Goal: Information Seeking & Learning: Learn about a topic

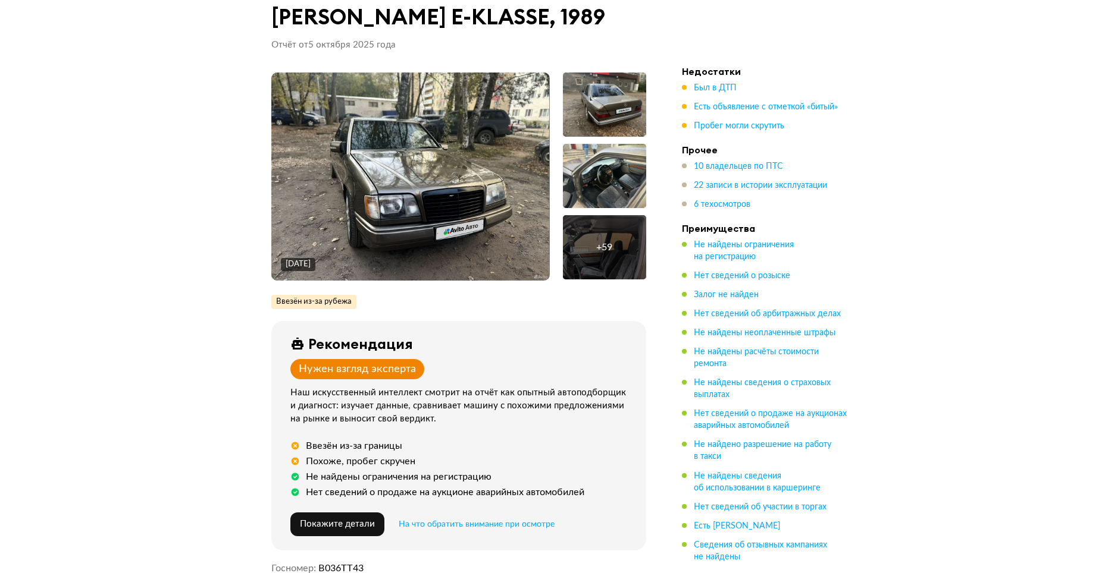
drag, startPoint x: 139, startPoint y: 226, endPoint x: 133, endPoint y: 234, distance: 9.9
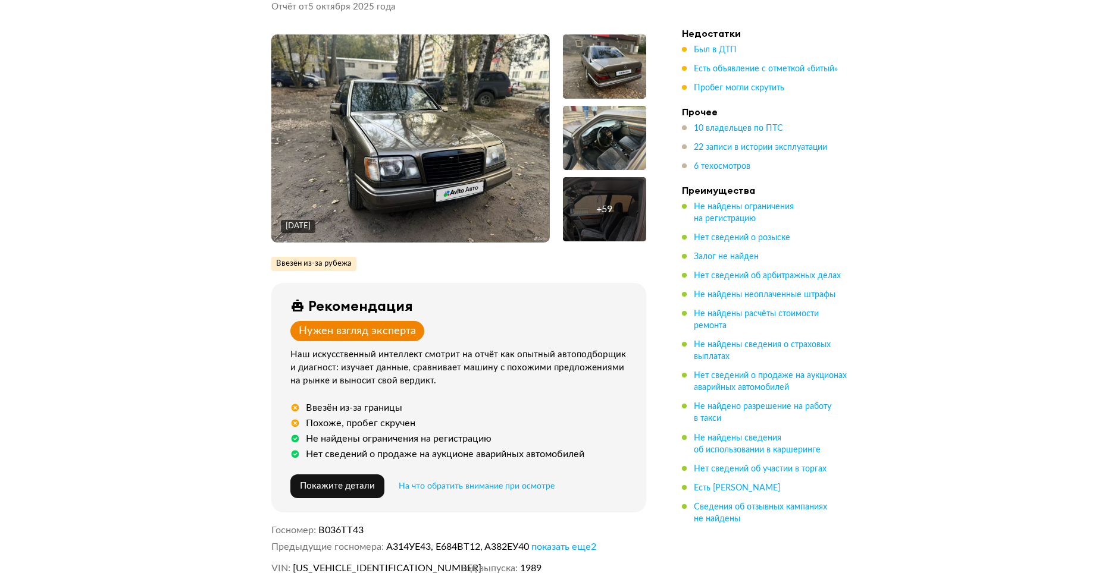
drag, startPoint x: 177, startPoint y: 225, endPoint x: 233, endPoint y: 275, distance: 75.4
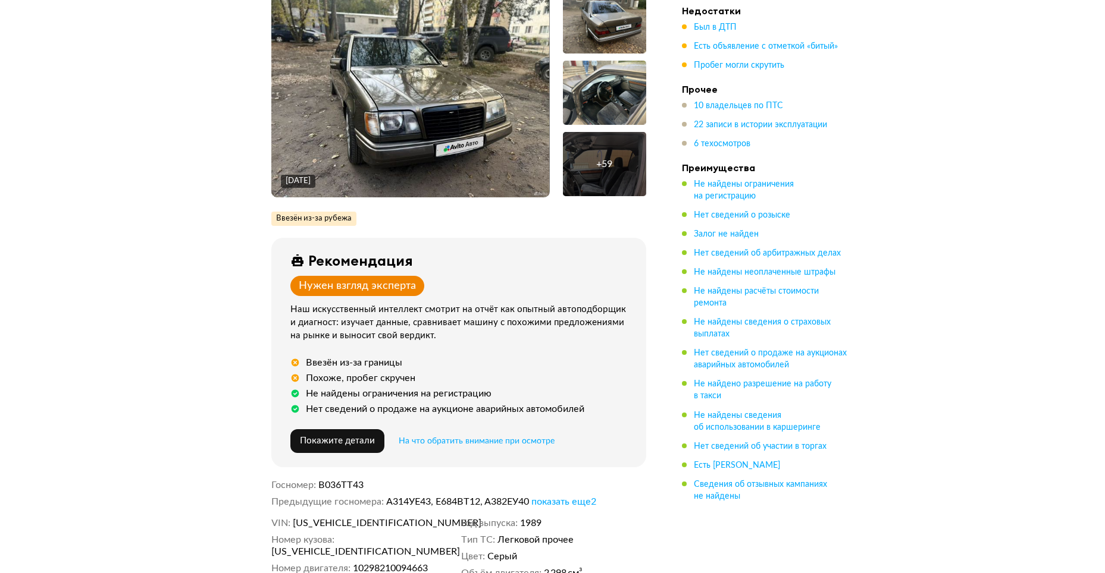
scroll to position [105, 0]
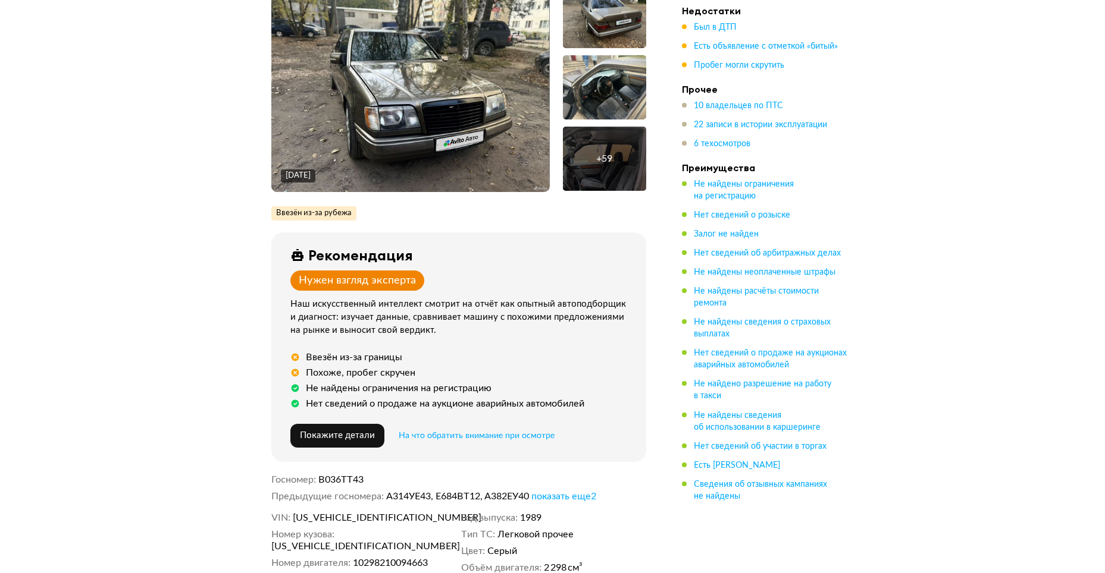
drag, startPoint x: 603, startPoint y: 330, endPoint x: 613, endPoint y: 329, distance: 10.8
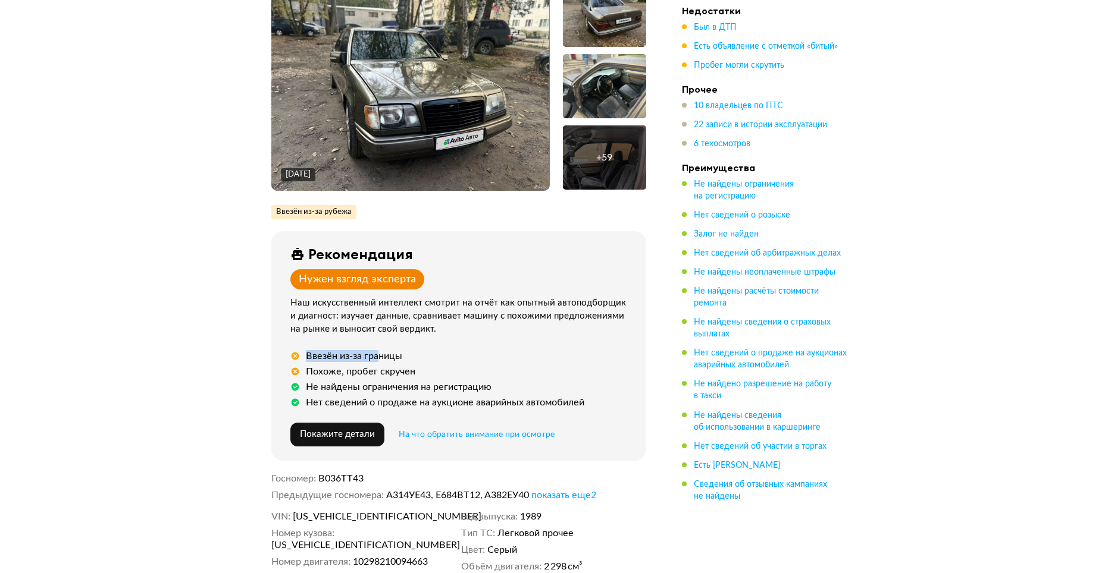
click at [381, 353] on div "Ввезён из-за границы" at bounding box center [354, 356] width 96 height 12
click at [534, 380] on div "Ввезён из-за границы Похоже, пробег скручен Не найдены ограничения на регистрац…" at bounding box center [460, 379] width 341 height 58
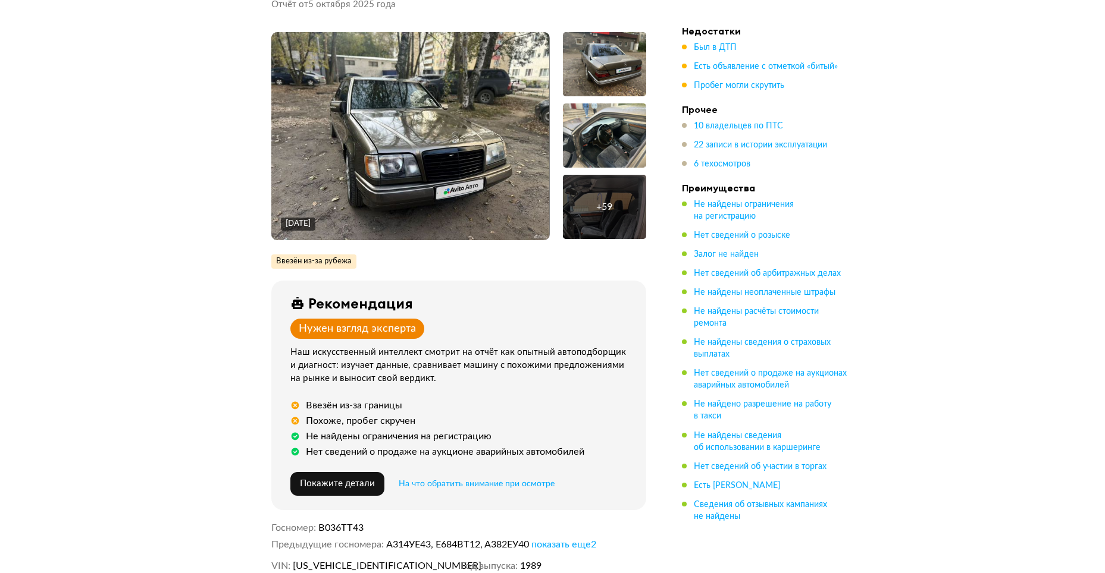
scroll to position [0, 0]
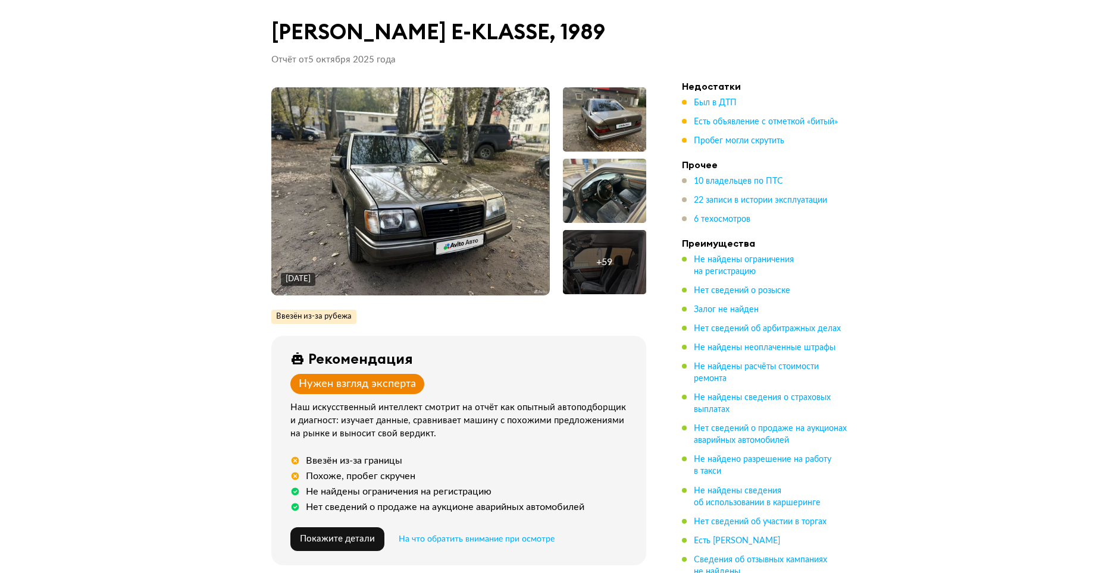
drag, startPoint x: 255, startPoint y: 304, endPoint x: 240, endPoint y: 249, distance: 57.3
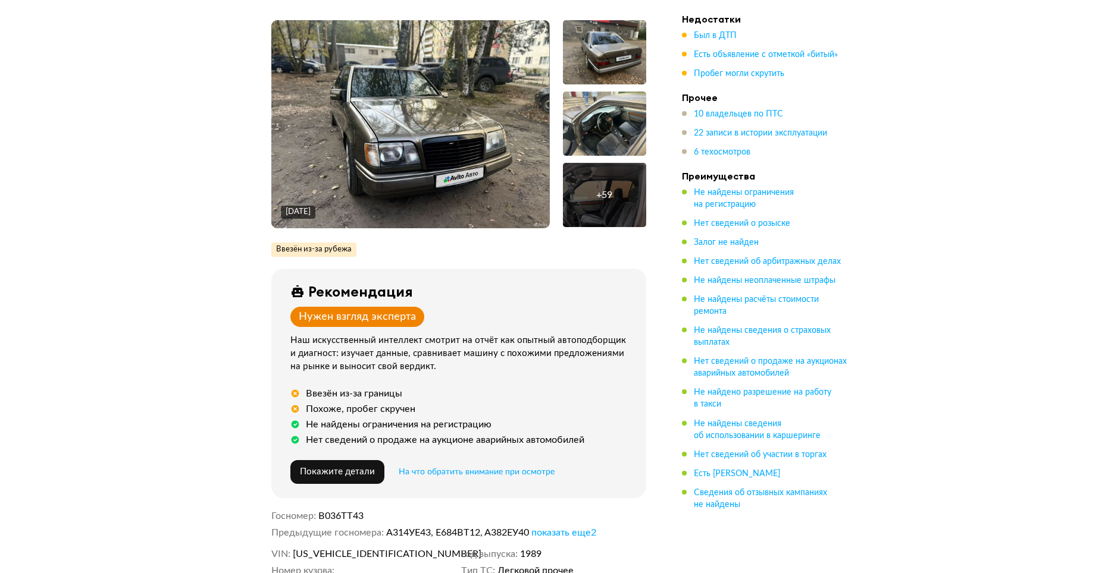
drag, startPoint x: 218, startPoint y: 268, endPoint x: 217, endPoint y: 289, distance: 20.9
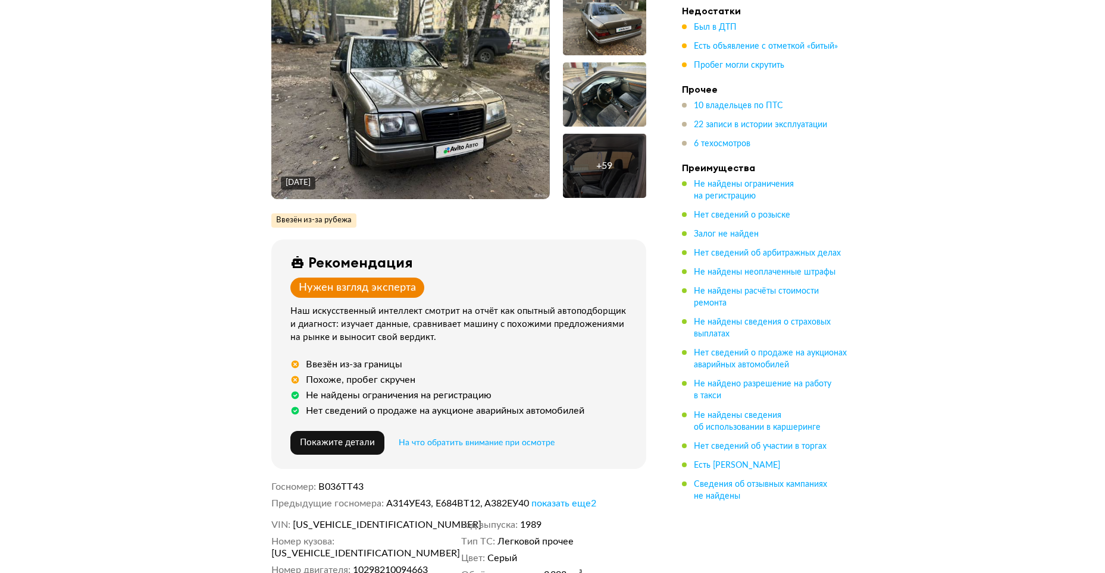
scroll to position [101, 0]
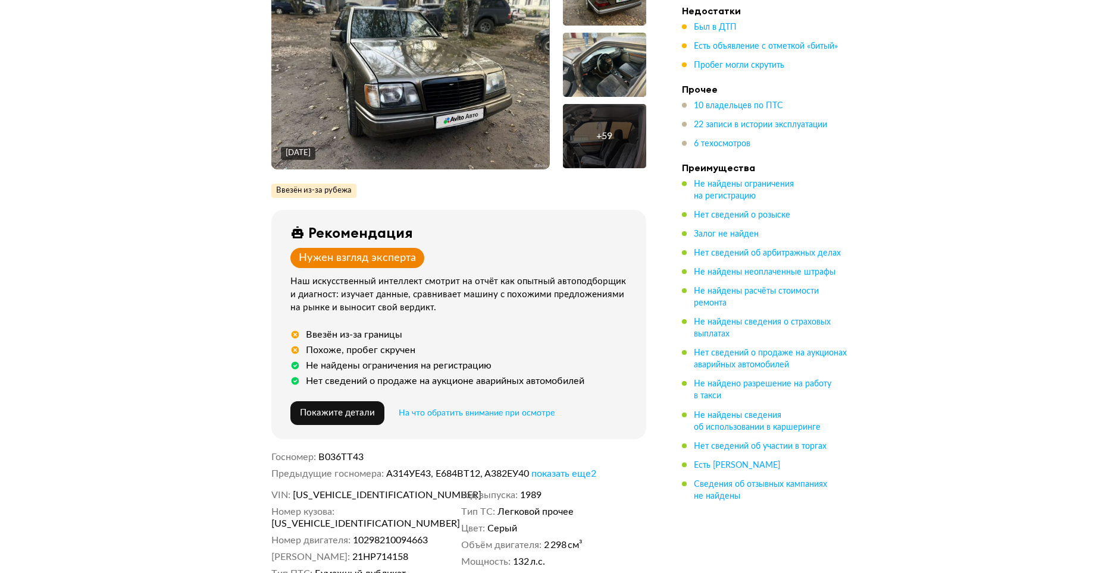
drag, startPoint x: 206, startPoint y: 189, endPoint x: 209, endPoint y: 210, distance: 21.7
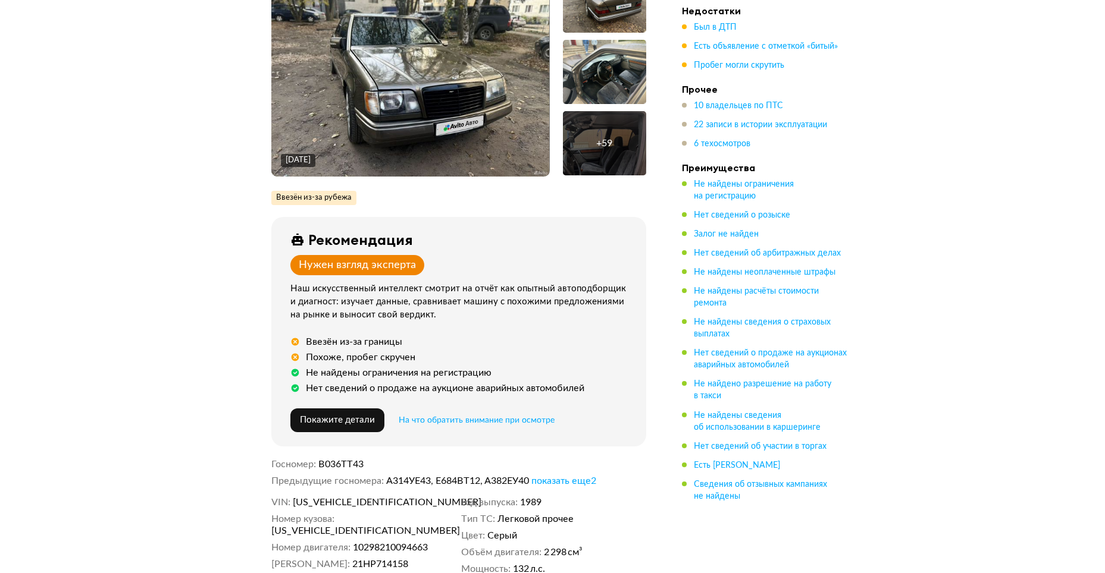
scroll to position [28, 0]
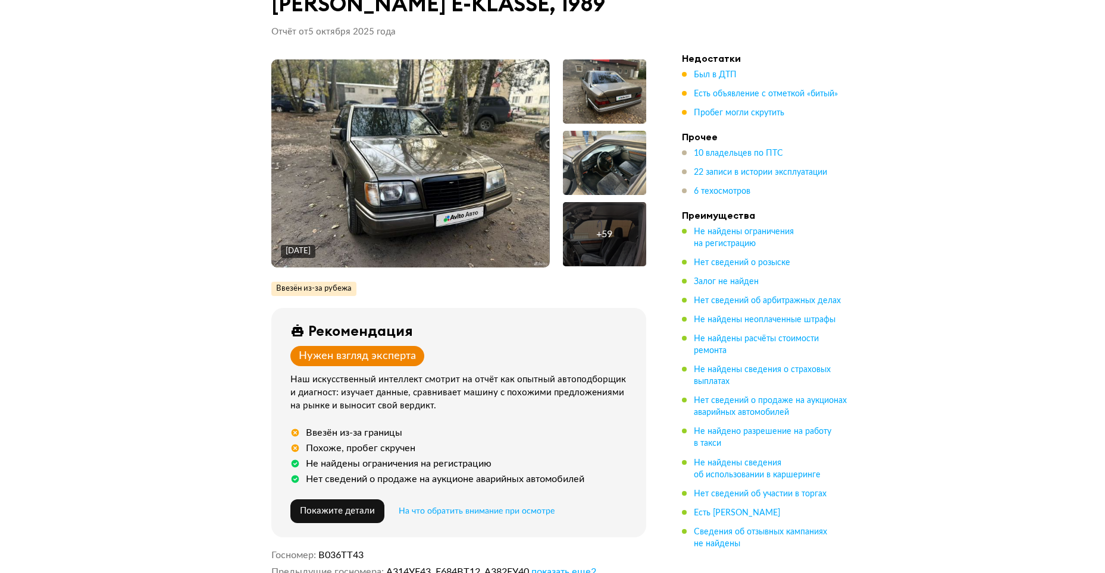
drag, startPoint x: 209, startPoint y: 209, endPoint x: 223, endPoint y: 134, distance: 76.8
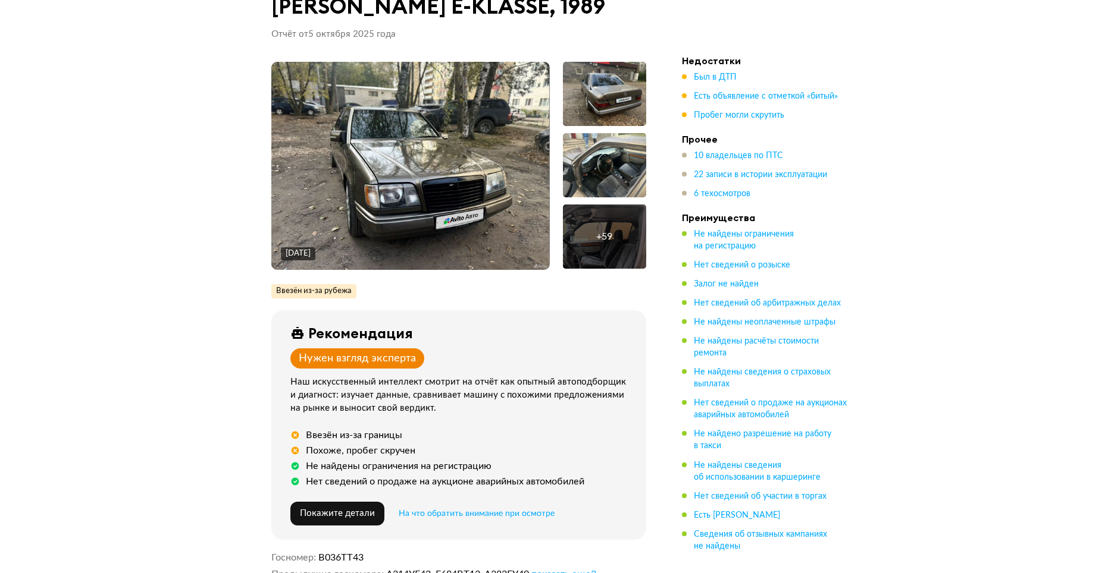
scroll to position [0, 0]
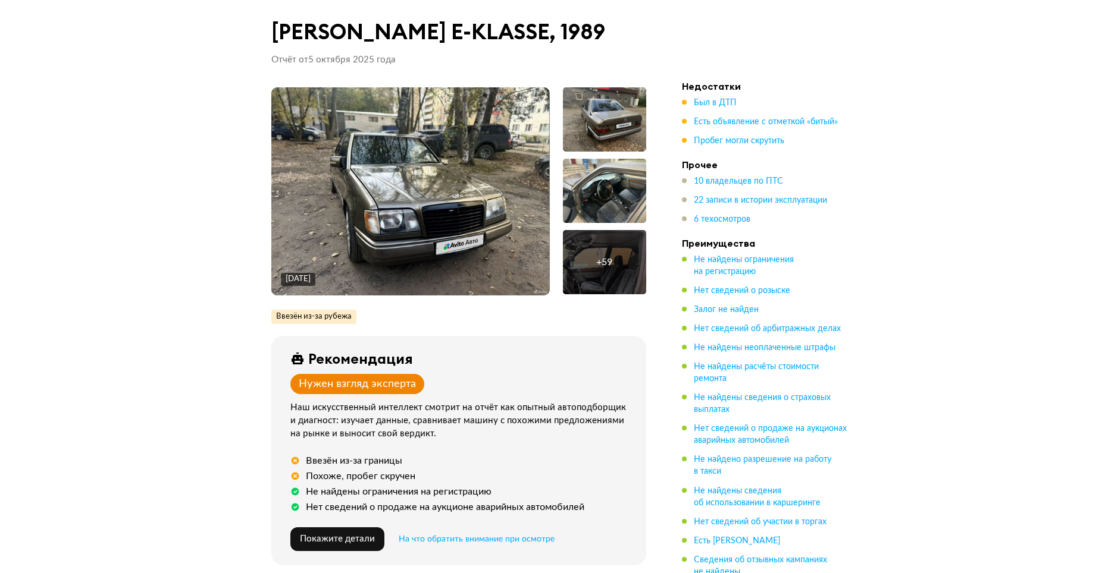
drag, startPoint x: 181, startPoint y: 171, endPoint x: 187, endPoint y: 152, distance: 20.7
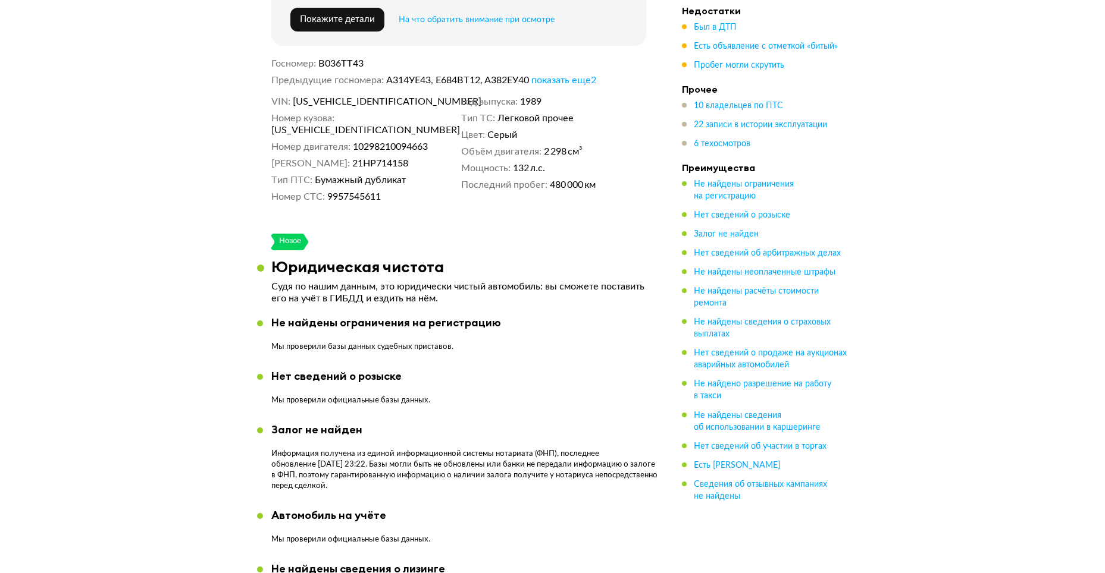
drag, startPoint x: 187, startPoint y: 152, endPoint x: 210, endPoint y: 303, distance: 153.4
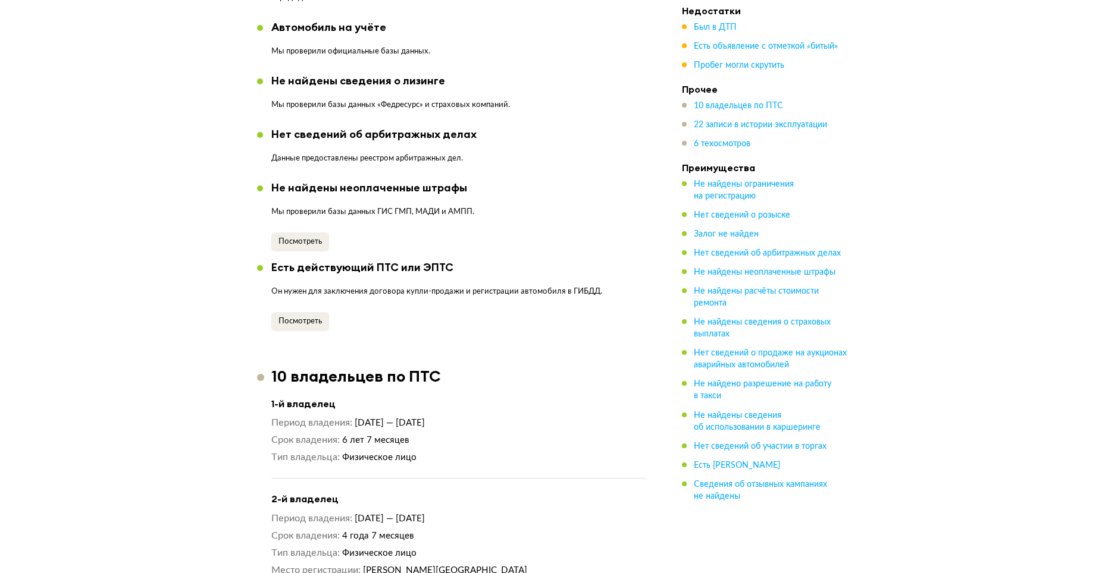
drag, startPoint x: 211, startPoint y: 299, endPoint x: 219, endPoint y: 249, distance: 50.6
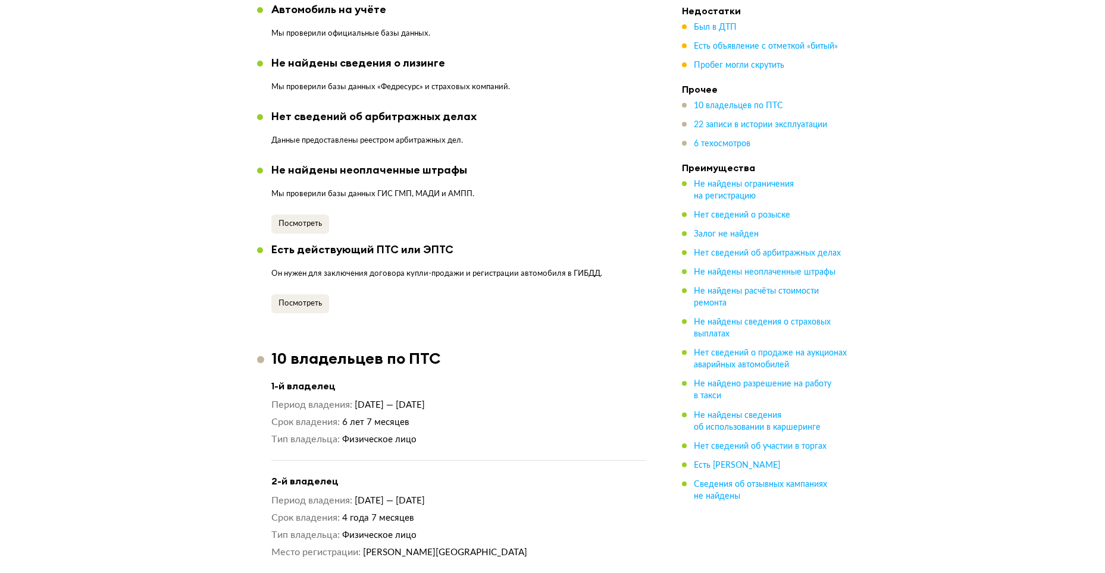
drag, startPoint x: 219, startPoint y: 249, endPoint x: 249, endPoint y: 329, distance: 85.1
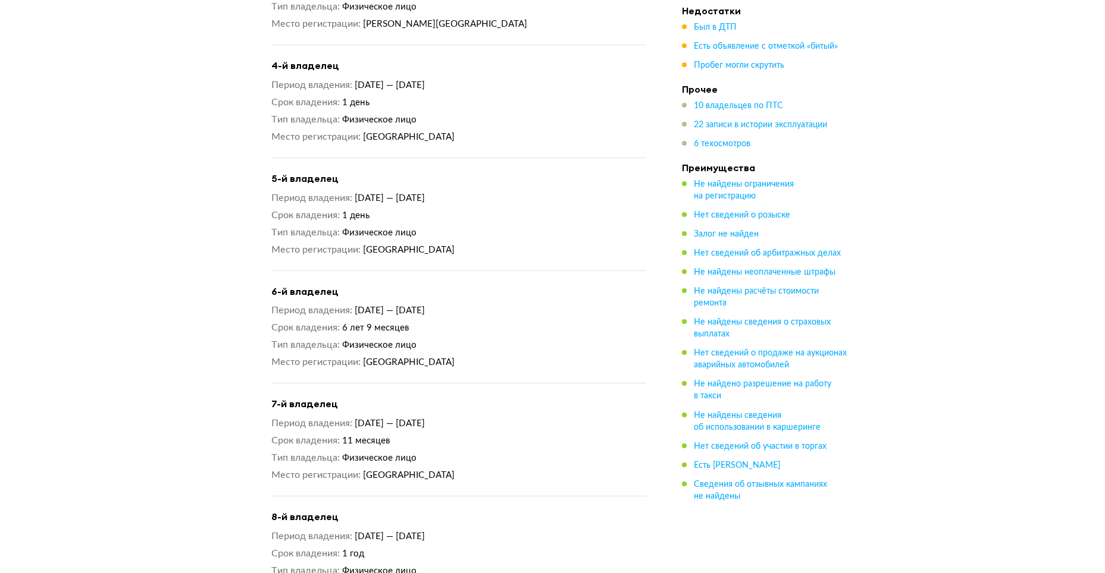
scroll to position [2279, 0]
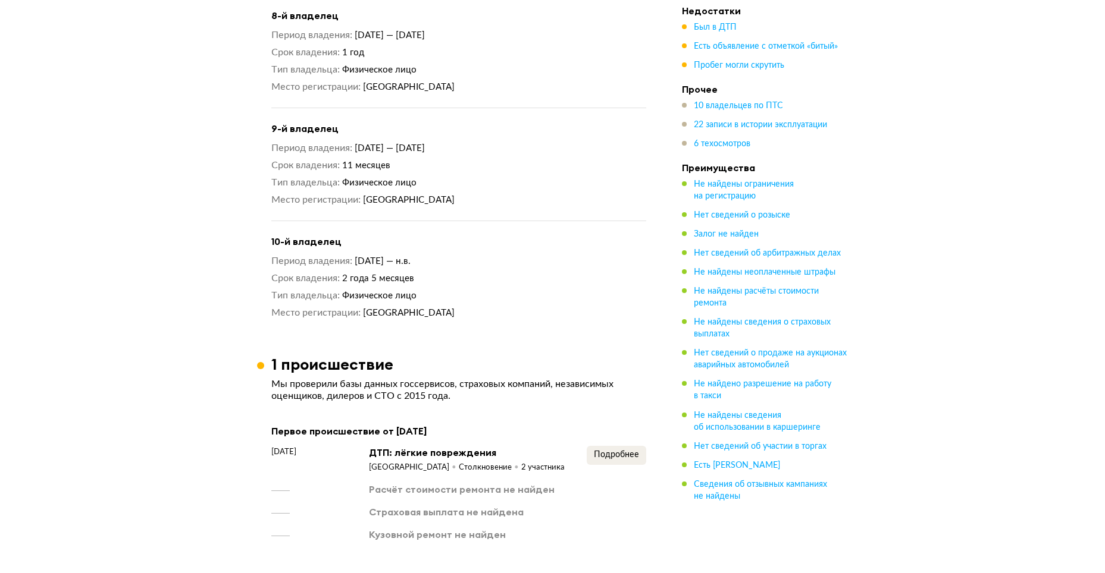
drag, startPoint x: 240, startPoint y: 422, endPoint x: 223, endPoint y: 548, distance: 127.9
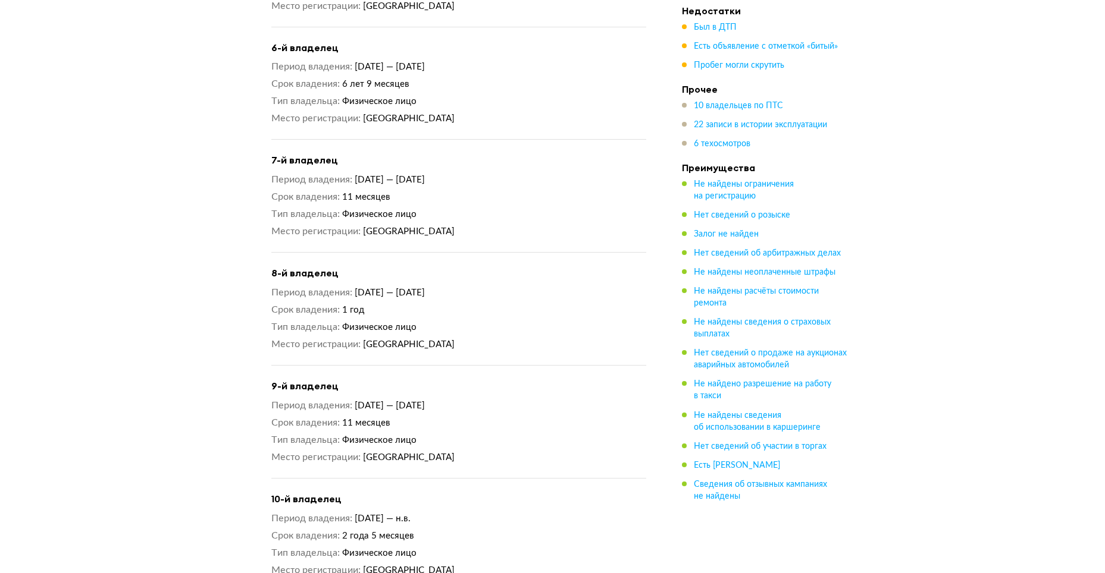
scroll to position [1599, 0]
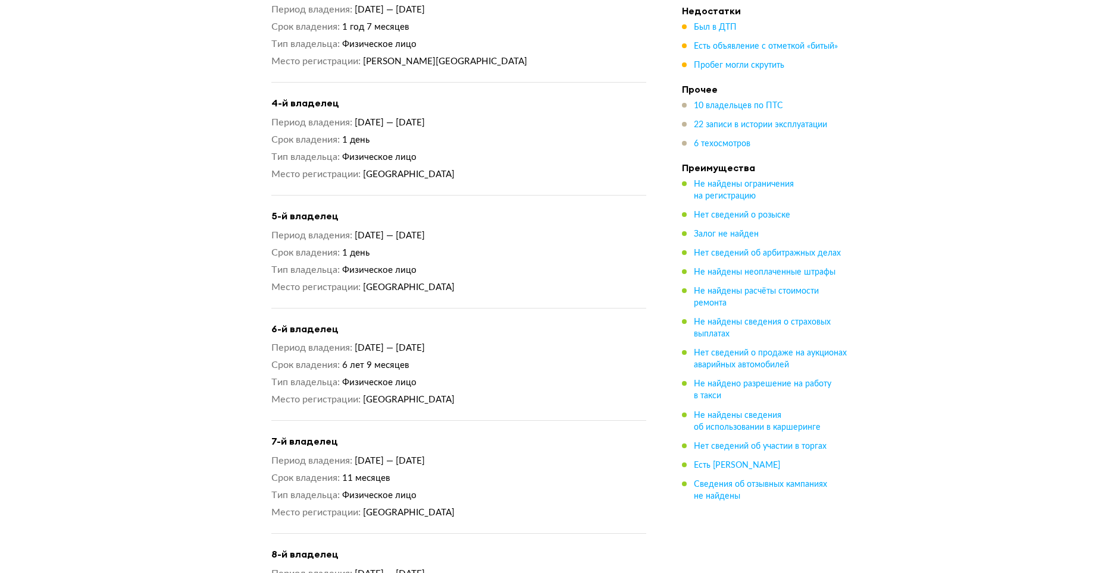
drag, startPoint x: 176, startPoint y: 208, endPoint x: 142, endPoint y: 128, distance: 87.4
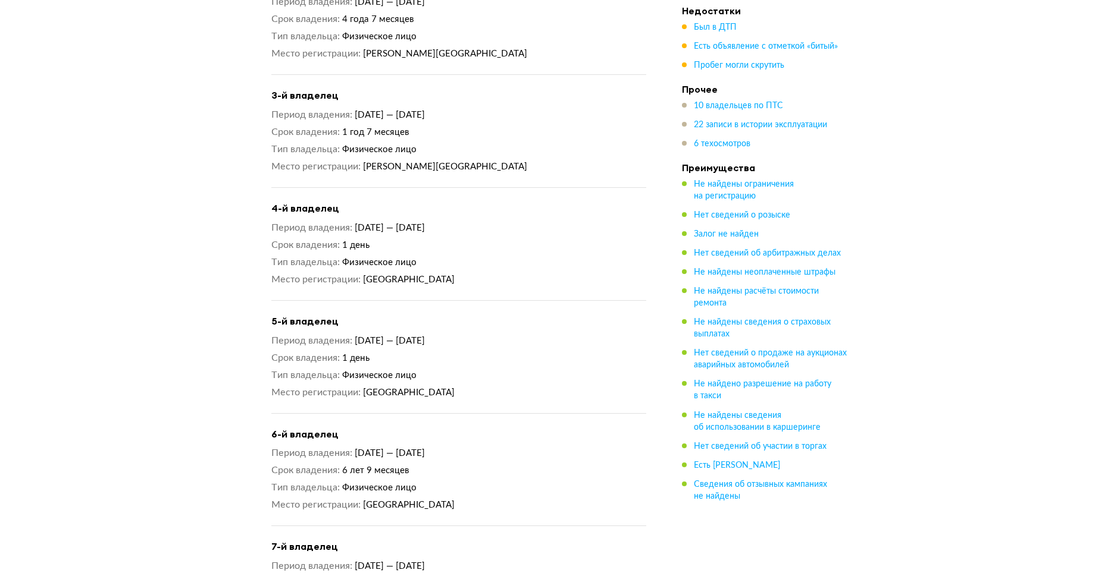
drag, startPoint x: 263, startPoint y: 215, endPoint x: 249, endPoint y: 160, distance: 57.1
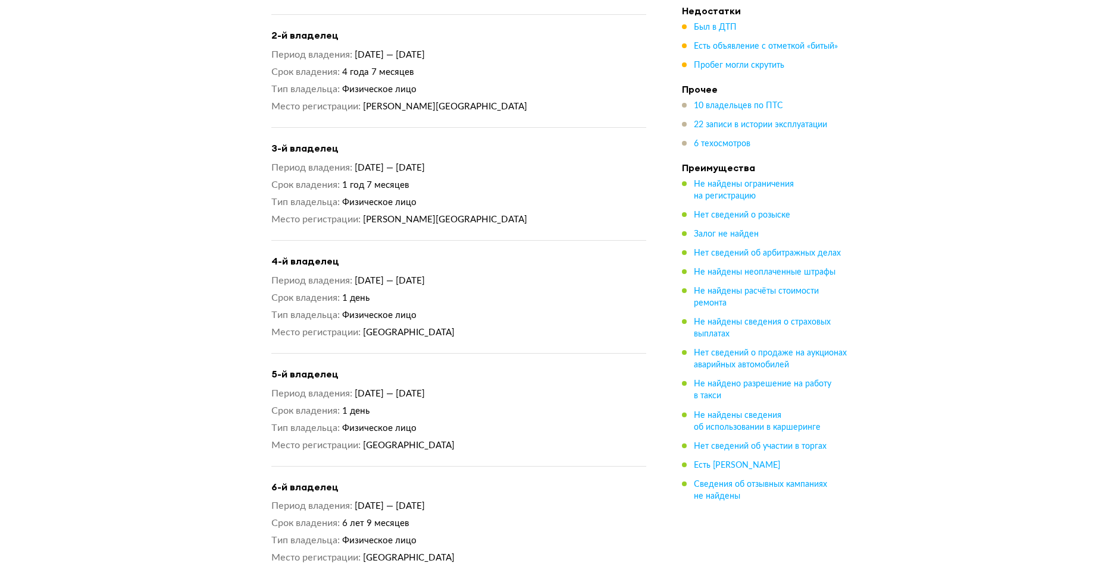
drag, startPoint x: 249, startPoint y: 212, endPoint x: 244, endPoint y: 140, distance: 71.6
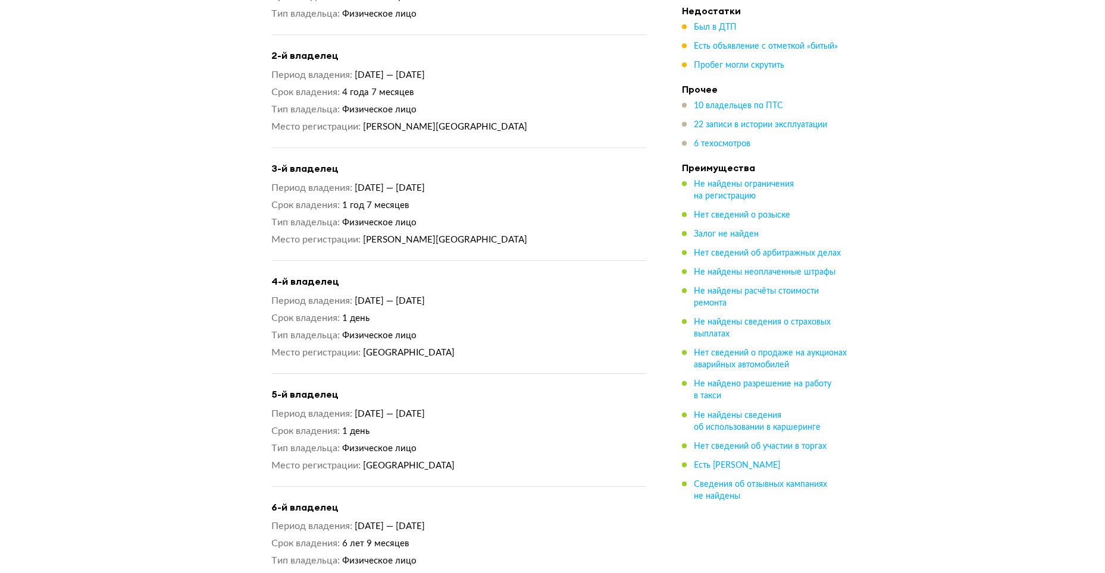
scroll to position [1453, 0]
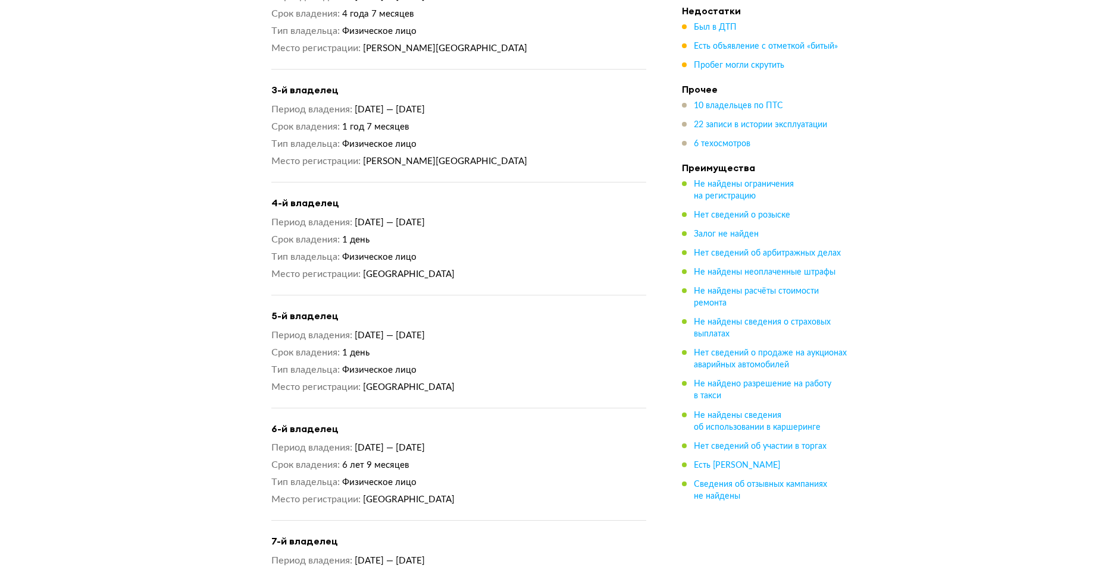
drag, startPoint x: 160, startPoint y: 300, endPoint x: 165, endPoint y: 349, distance: 49.1
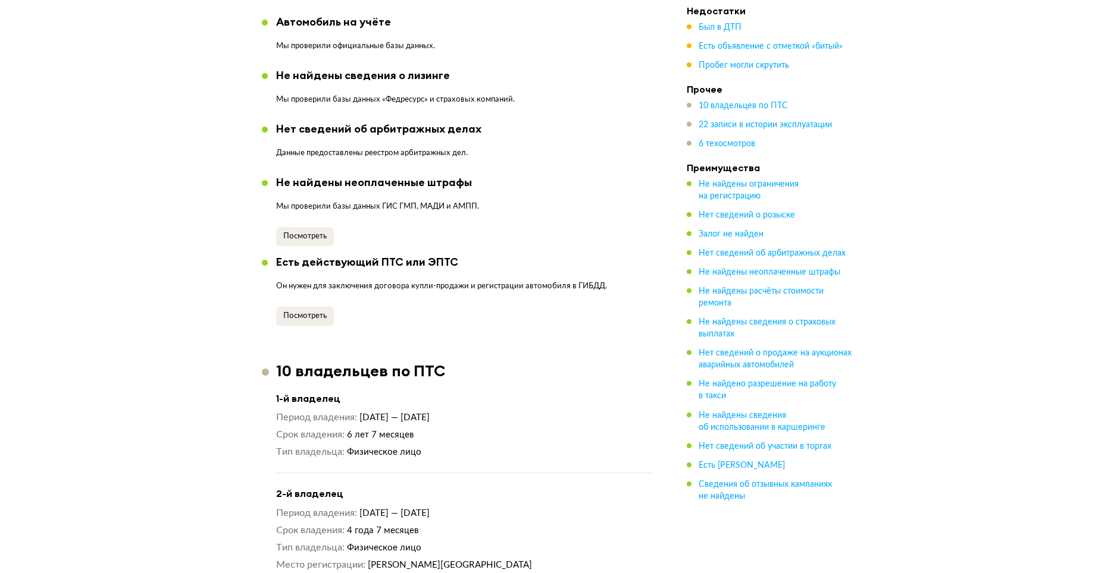
scroll to position [0, 0]
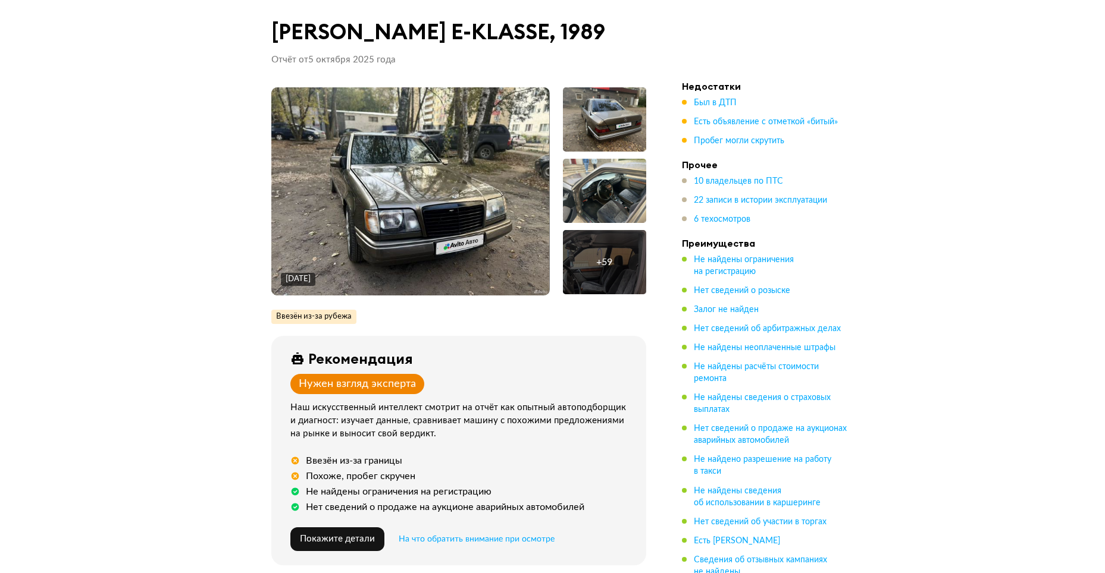
drag, startPoint x: 163, startPoint y: 354, endPoint x: 151, endPoint y: 78, distance: 276.3
drag, startPoint x: 418, startPoint y: 475, endPoint x: 345, endPoint y: 473, distance: 73.2
click at [322, 479] on div "Похоже, пробег скручен" at bounding box center [460, 477] width 341 height 12
click at [475, 476] on div "Похоже, пробег скручен" at bounding box center [460, 477] width 341 height 12
click at [449, 200] on img at bounding box center [410, 191] width 278 height 208
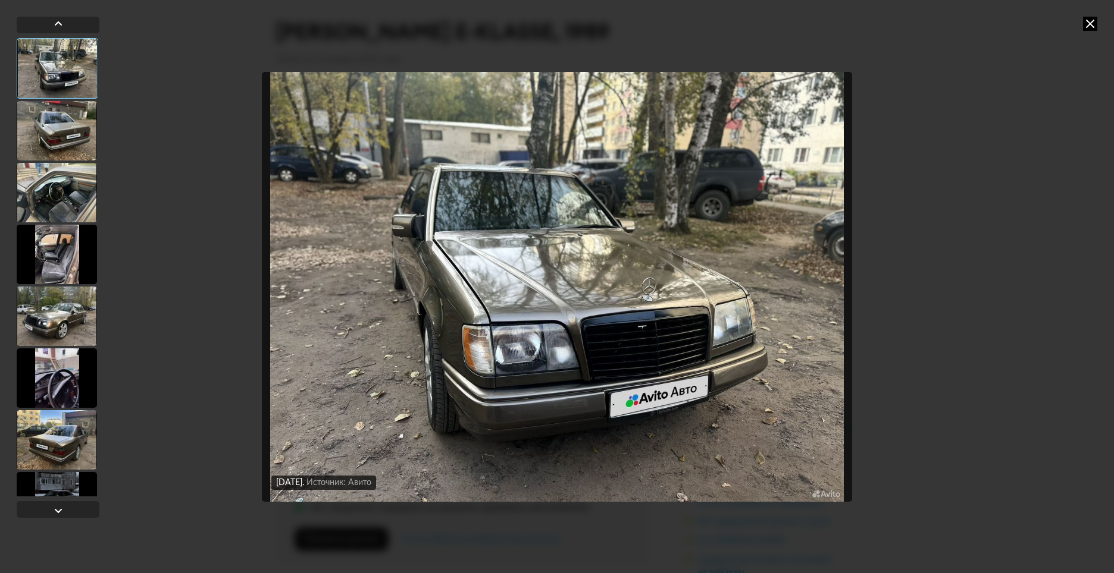
click at [62, 136] on div at bounding box center [57, 130] width 80 height 59
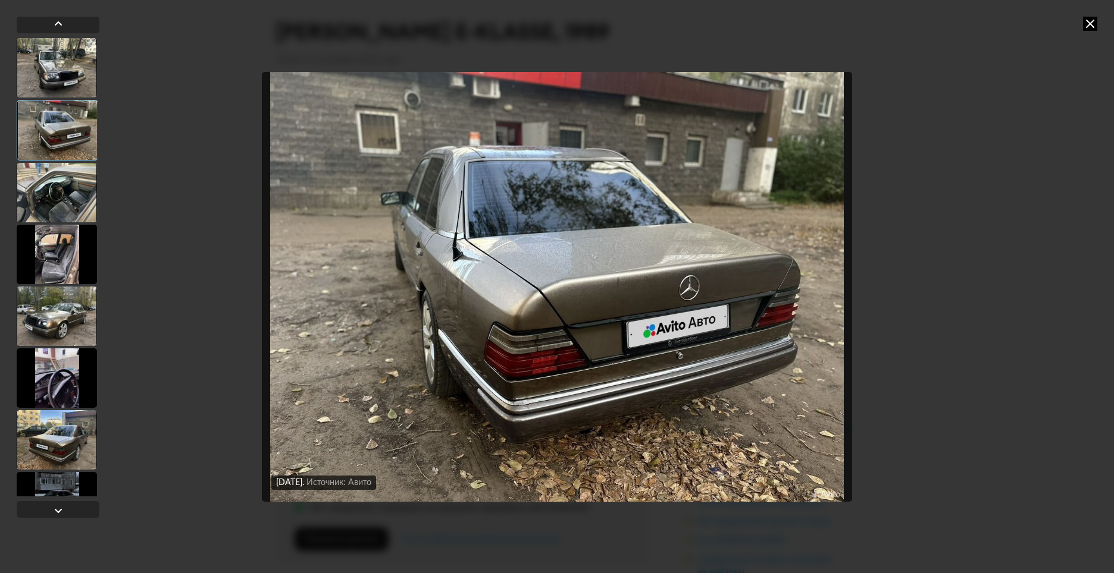
click at [78, 177] on div at bounding box center [57, 192] width 80 height 59
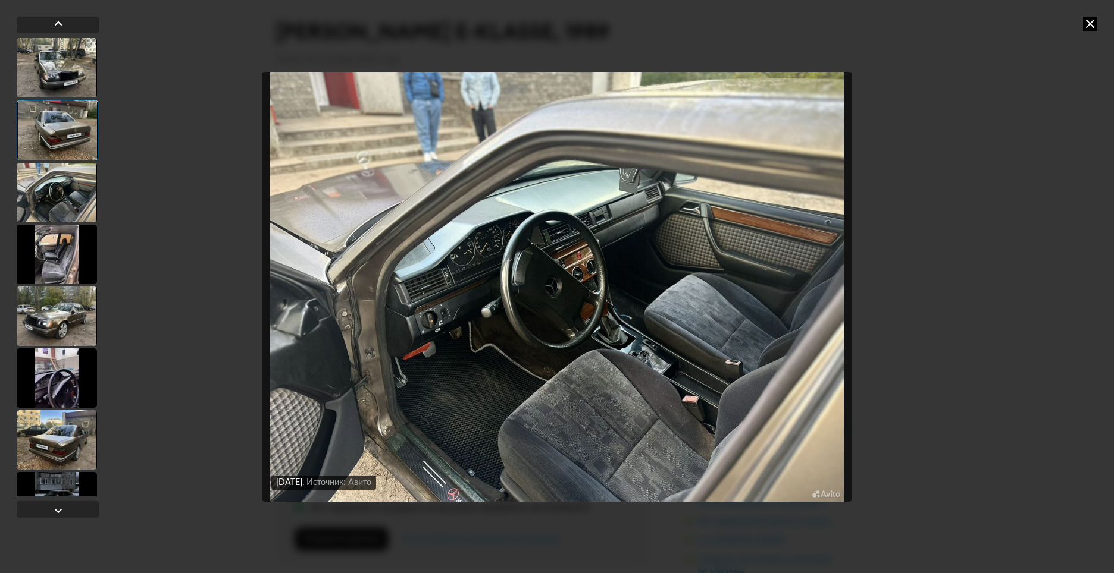
click at [86, 235] on div at bounding box center [57, 254] width 80 height 59
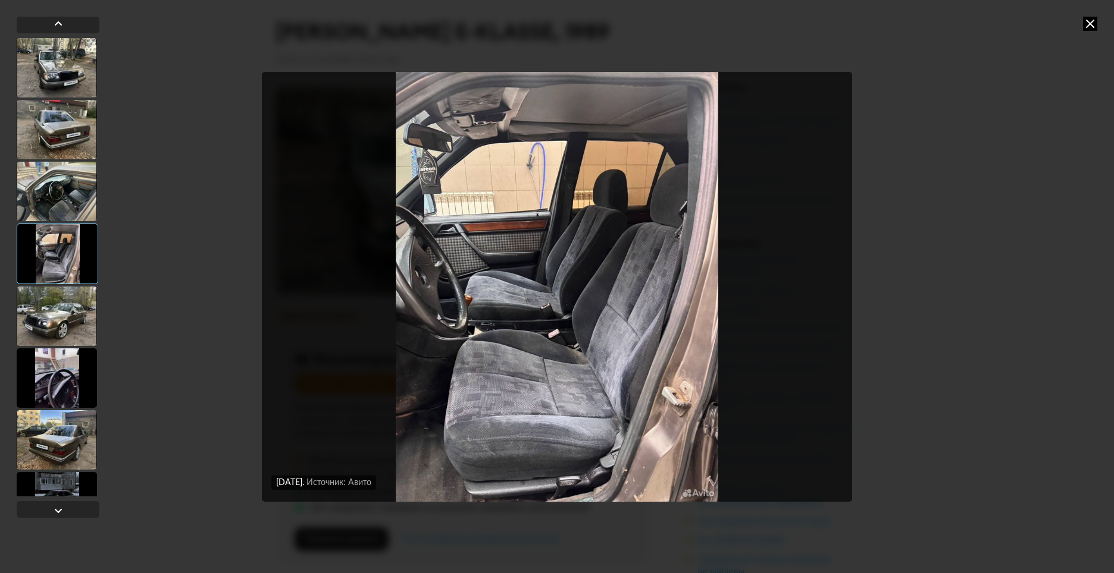
click at [65, 300] on div at bounding box center [57, 316] width 80 height 59
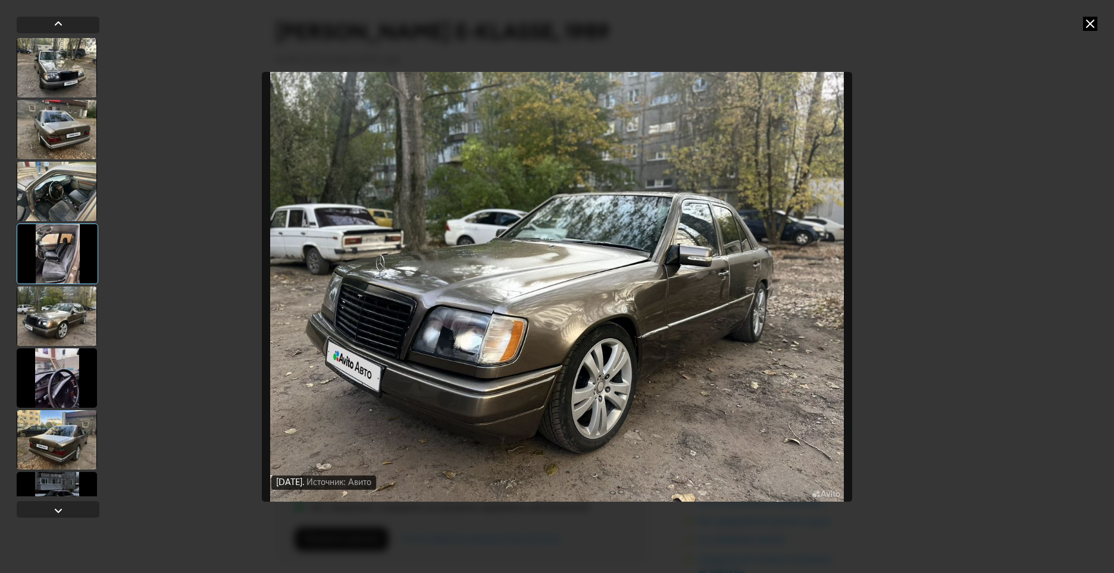
click at [90, 262] on div at bounding box center [57, 254] width 81 height 61
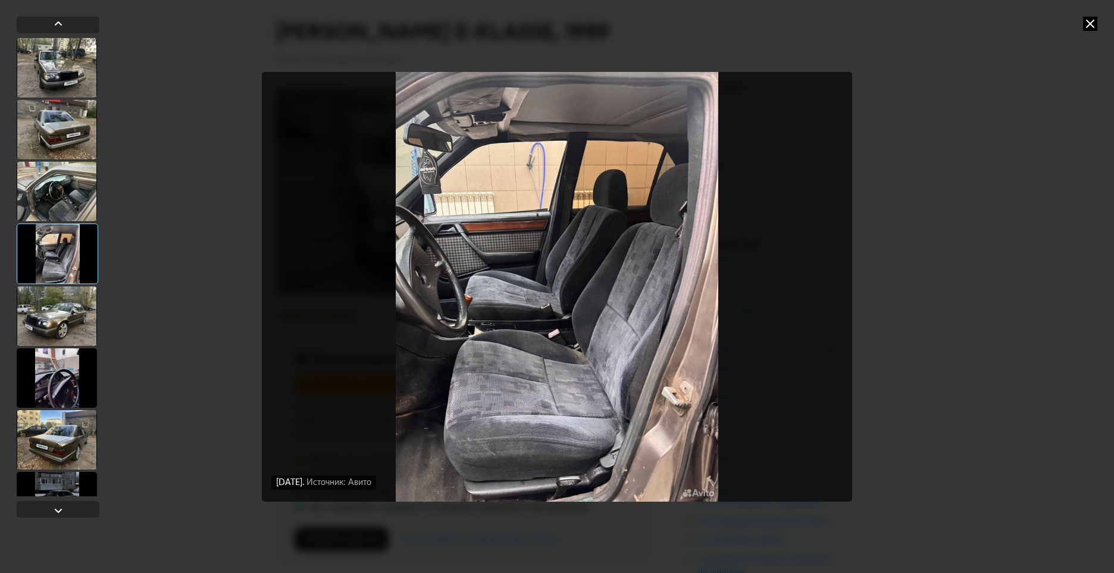
click at [49, 350] on div at bounding box center [57, 378] width 80 height 59
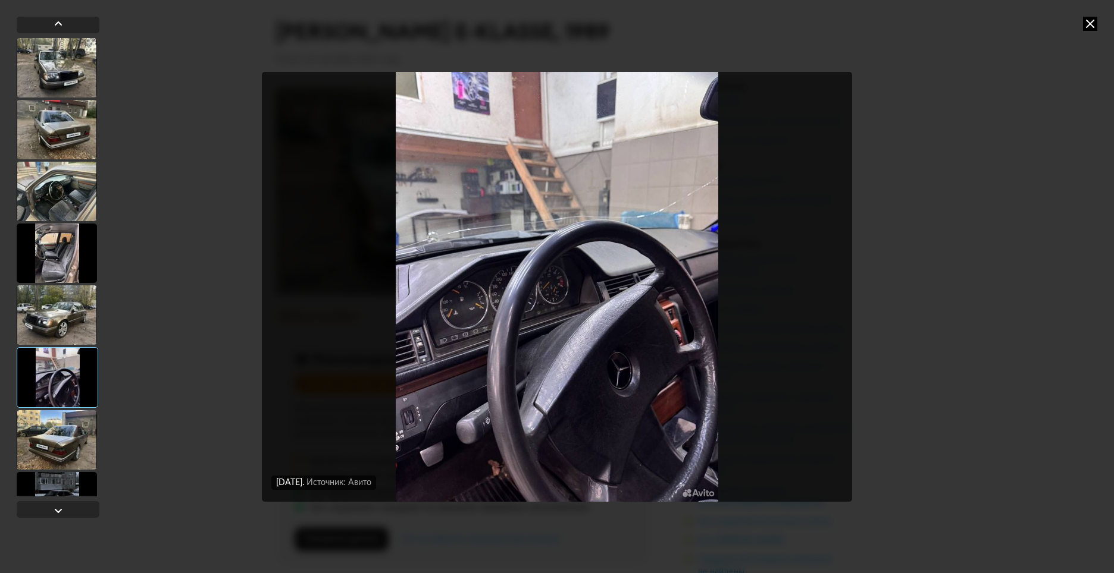
click at [39, 359] on div at bounding box center [57, 377] width 81 height 61
click at [60, 446] on div at bounding box center [57, 439] width 80 height 59
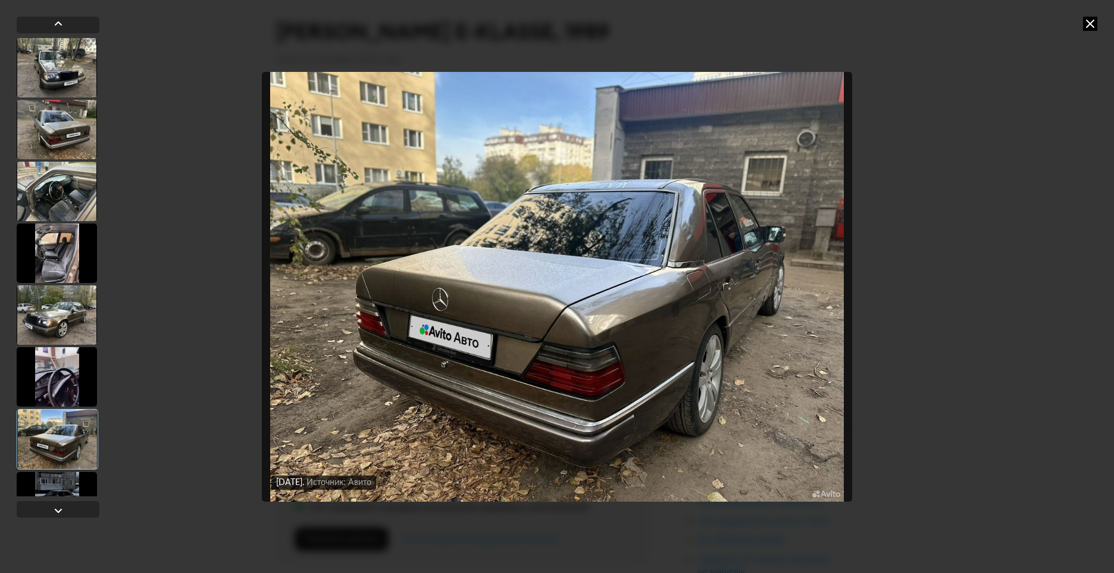
click at [59, 487] on div at bounding box center [57, 501] width 80 height 59
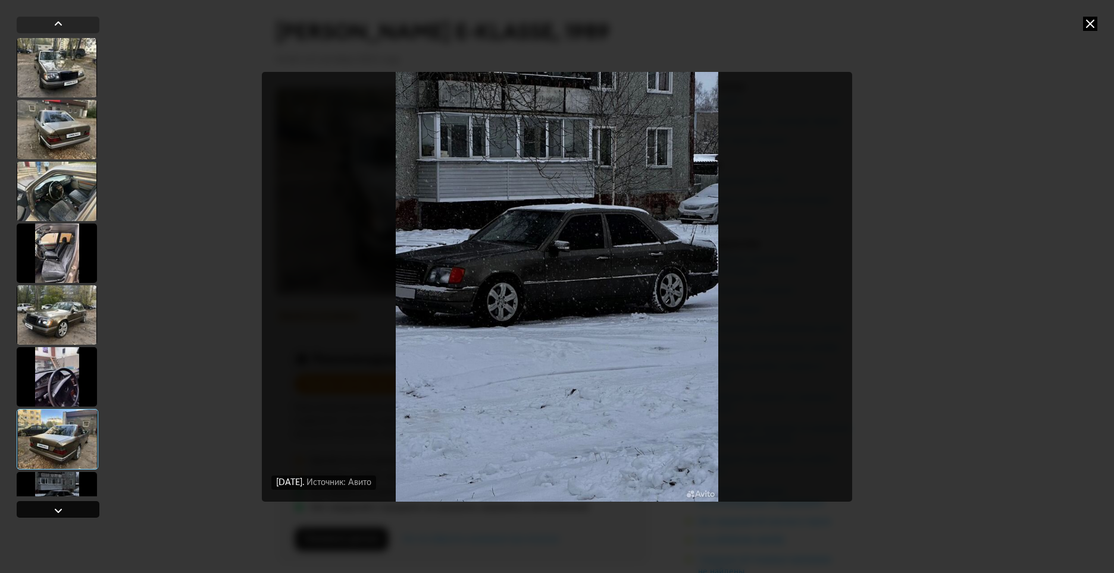
click at [62, 517] on div at bounding box center [58, 511] width 14 height 14
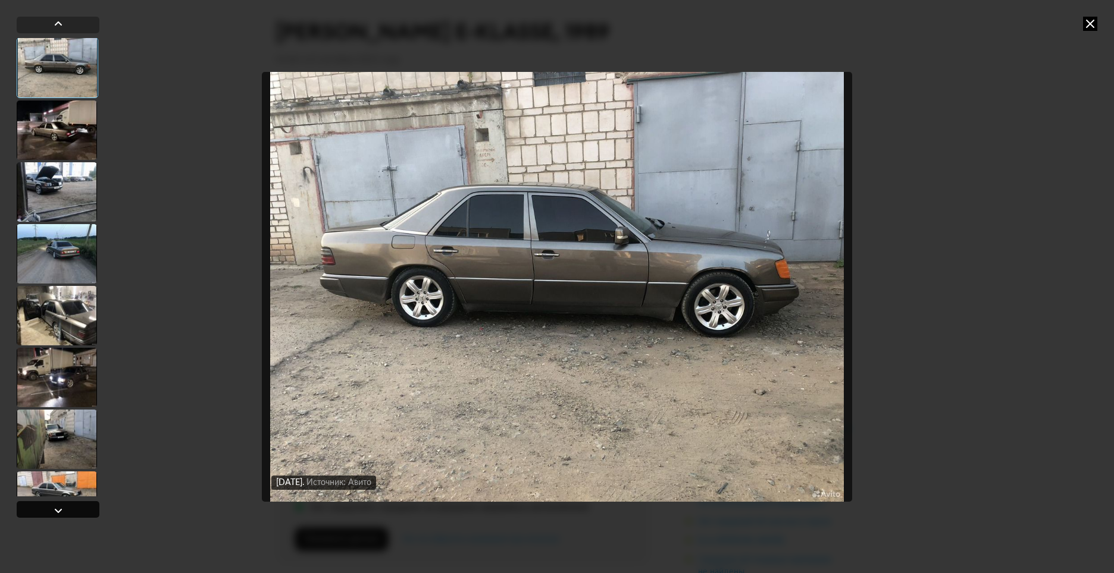
scroll to position [494, 0]
click at [66, 516] on div at bounding box center [58, 509] width 83 height 17
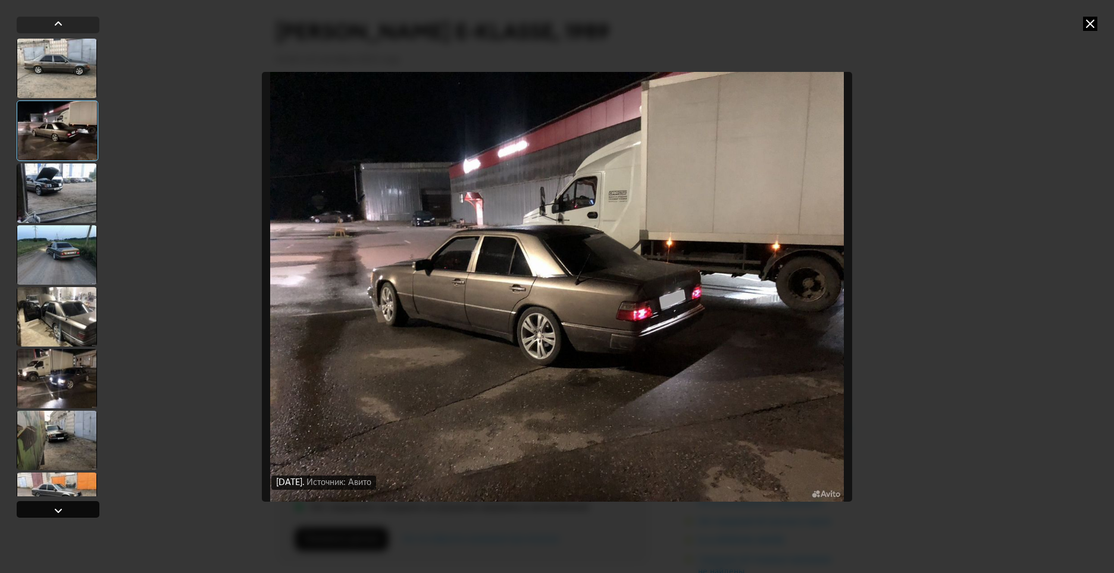
click at [66, 516] on div at bounding box center [58, 509] width 83 height 17
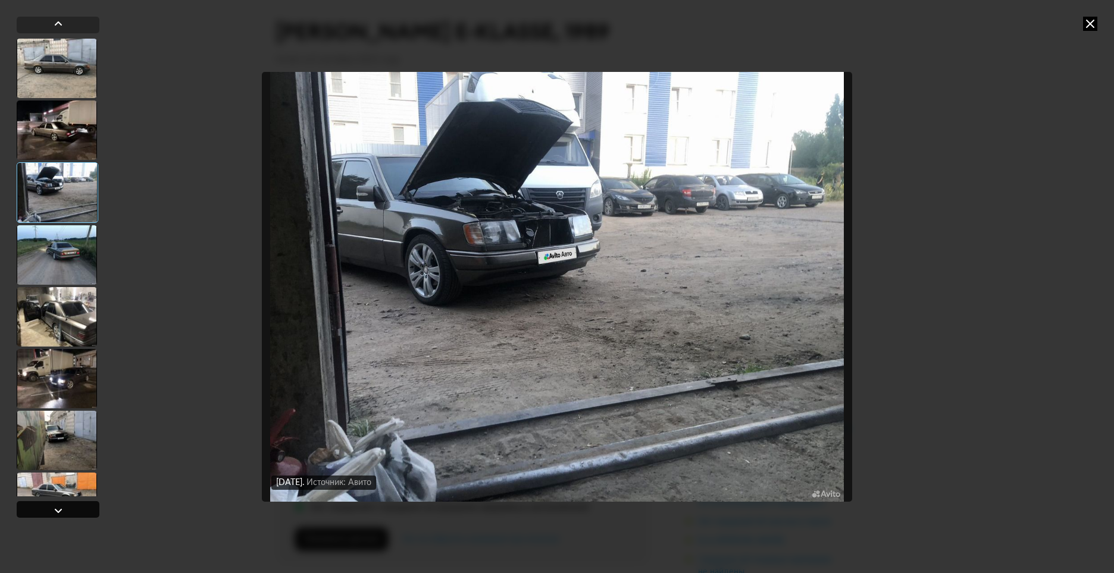
click at [66, 516] on div at bounding box center [58, 509] width 83 height 17
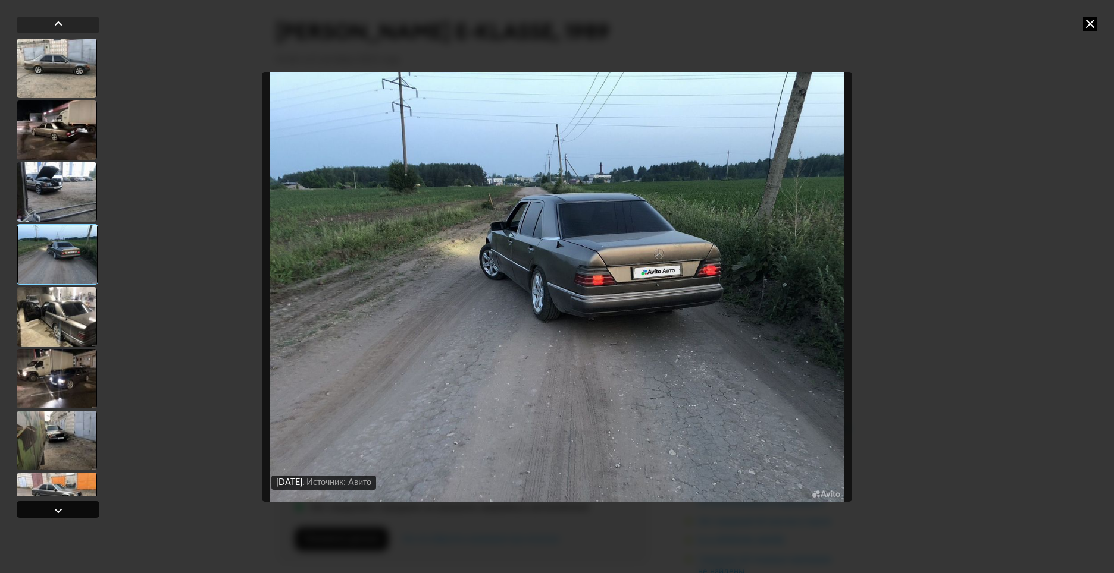
click at [66, 516] on div at bounding box center [58, 509] width 83 height 17
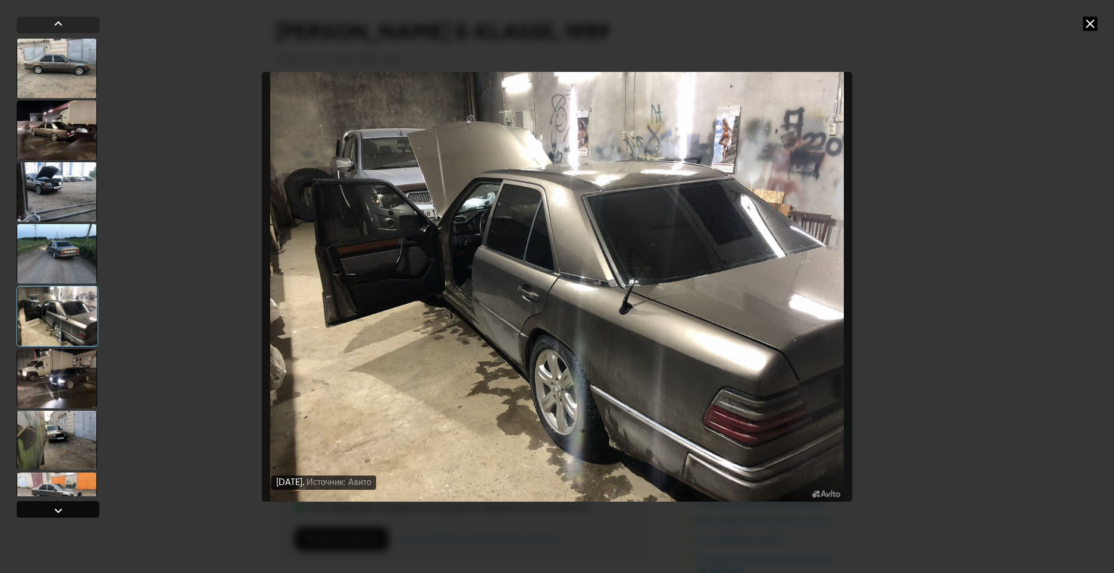
click at [66, 516] on div at bounding box center [58, 509] width 83 height 17
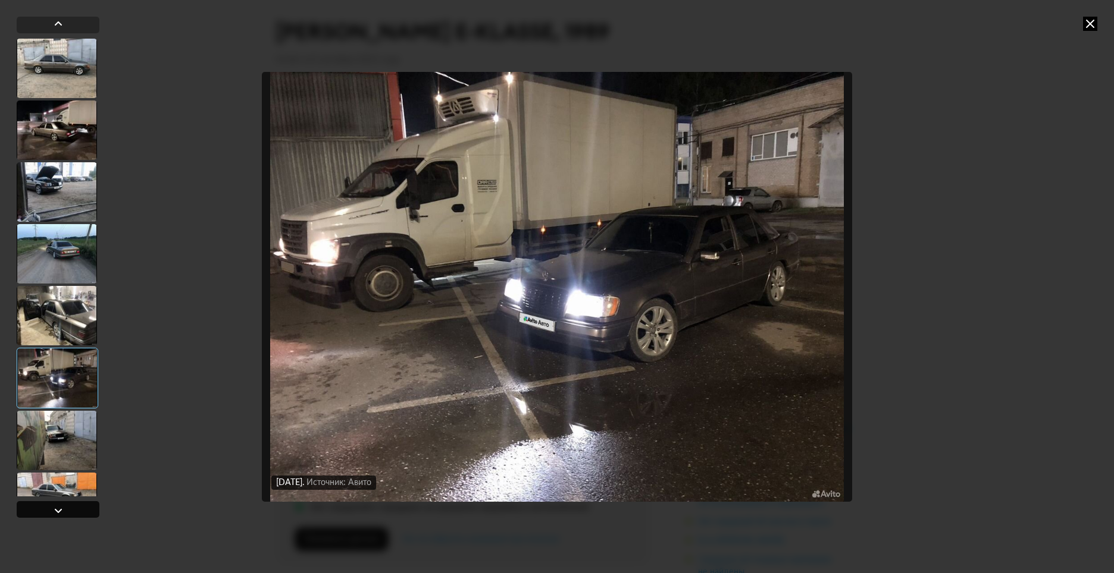
click at [66, 516] on div at bounding box center [58, 509] width 83 height 17
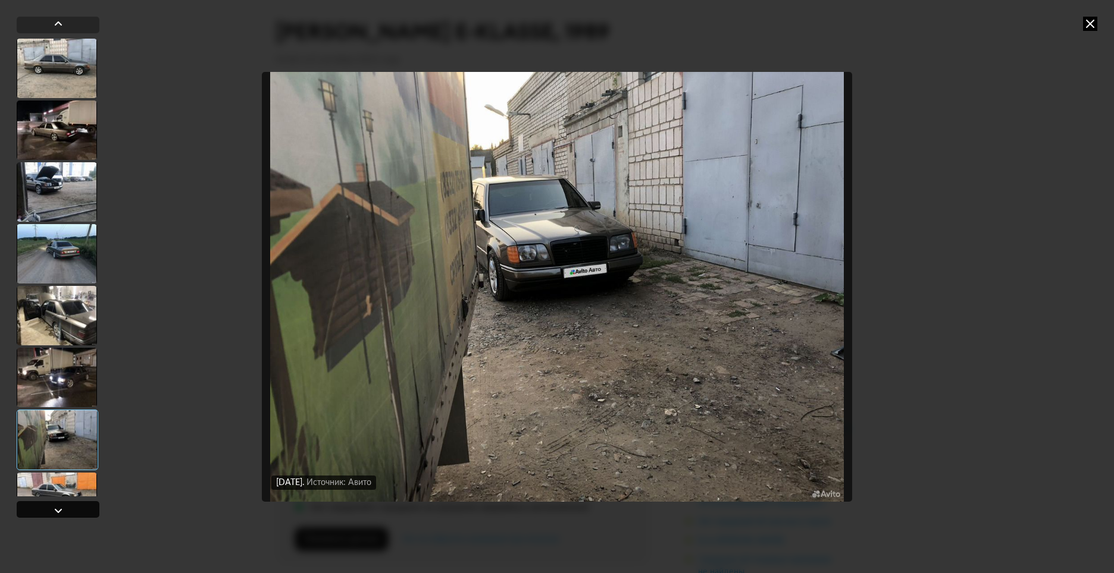
click at [66, 516] on div at bounding box center [58, 509] width 83 height 17
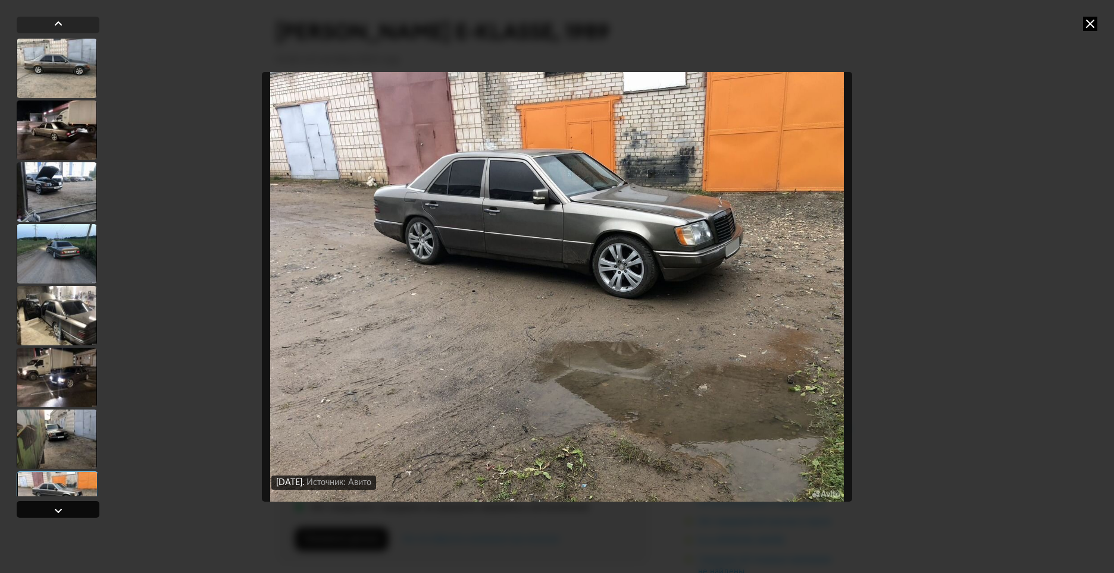
click at [66, 516] on div at bounding box center [58, 509] width 83 height 17
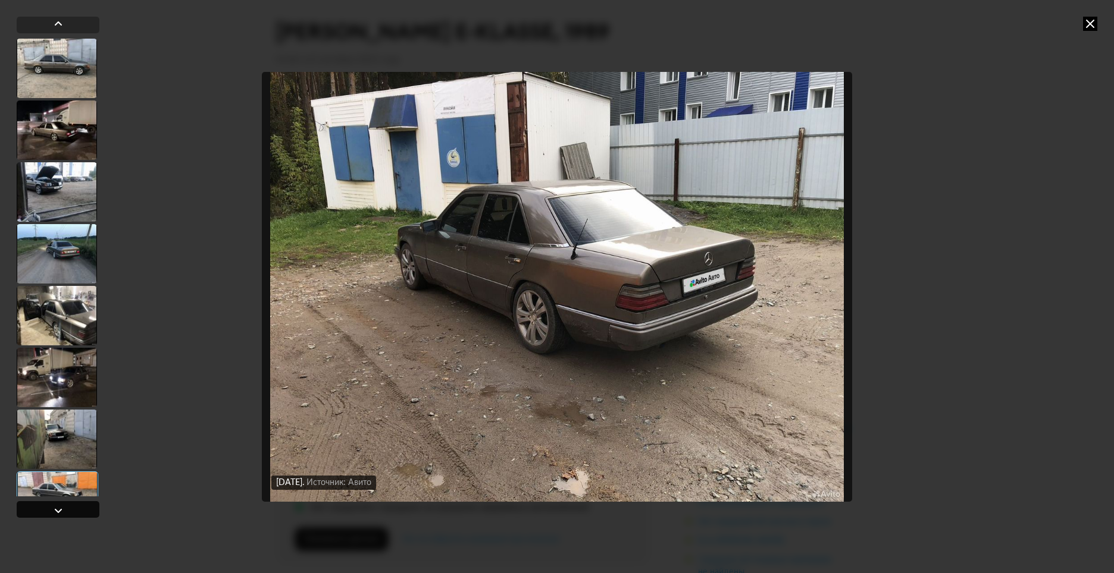
scroll to position [971, 0]
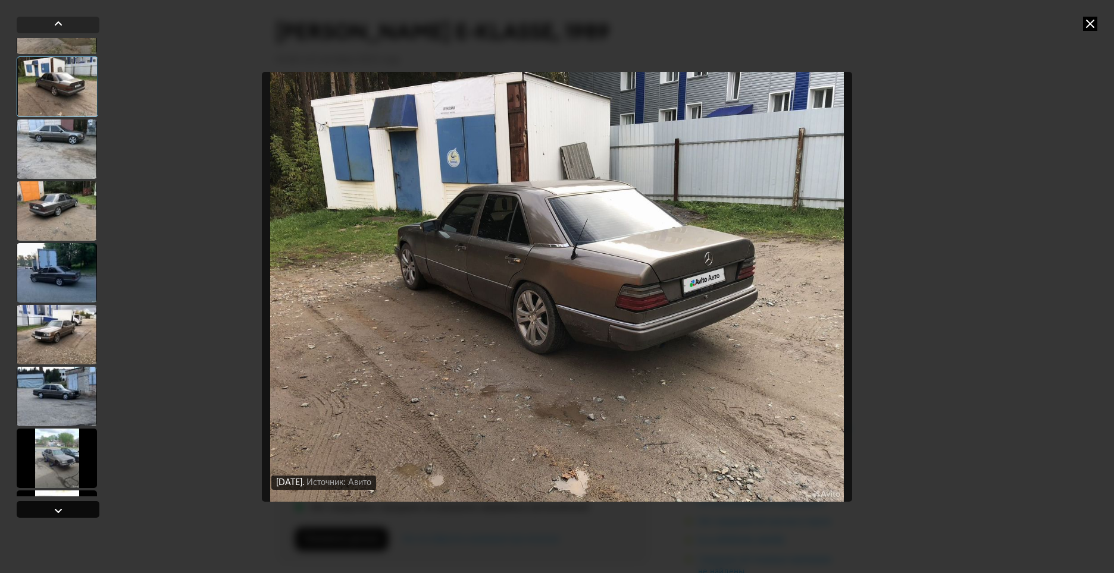
click at [66, 516] on div at bounding box center [58, 509] width 83 height 17
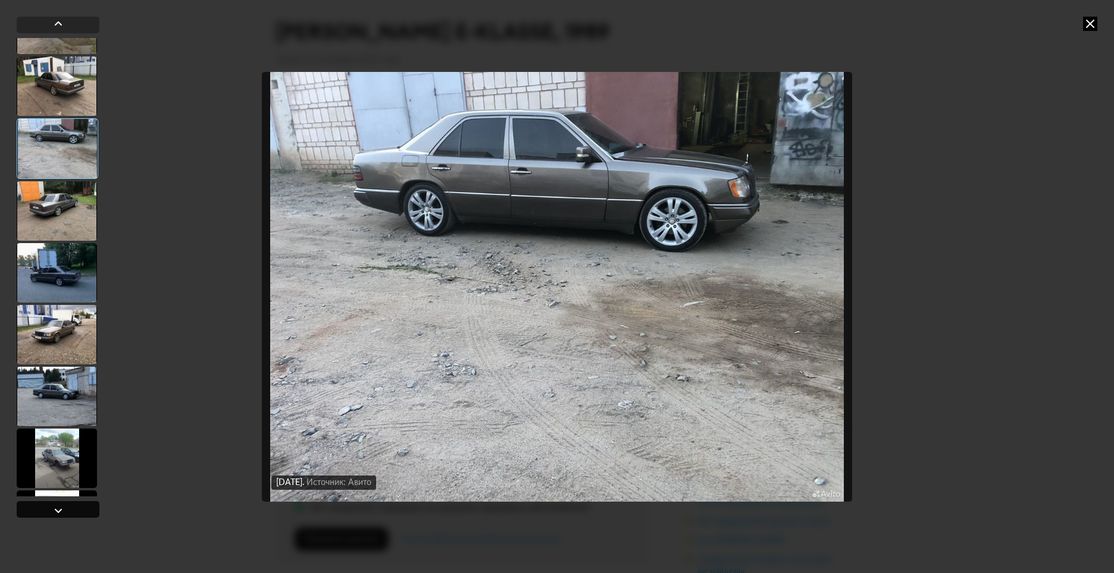
click at [66, 516] on div at bounding box center [58, 509] width 83 height 17
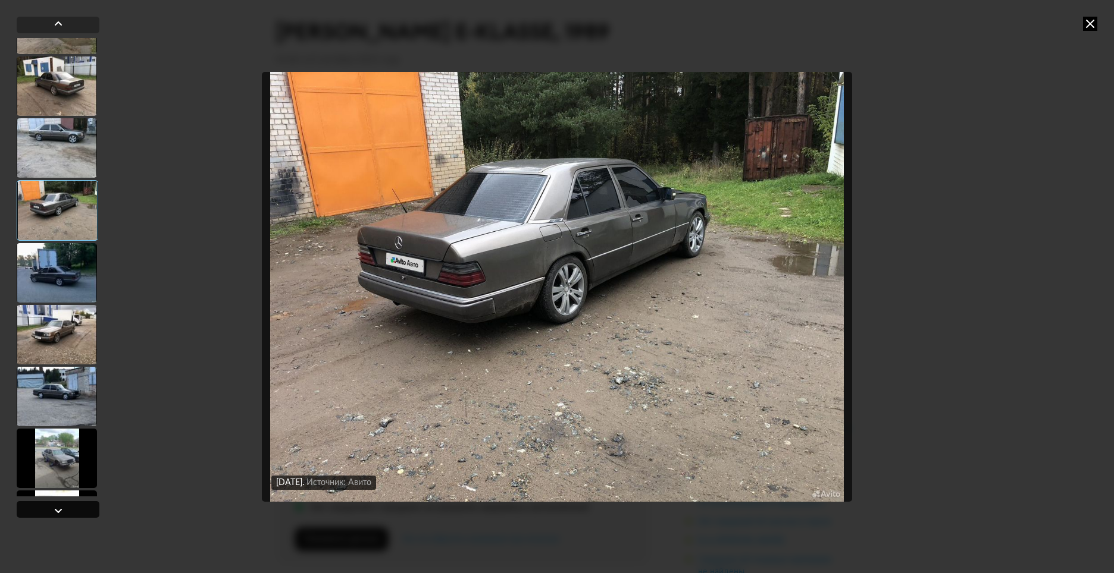
click at [66, 516] on div at bounding box center [58, 509] width 83 height 17
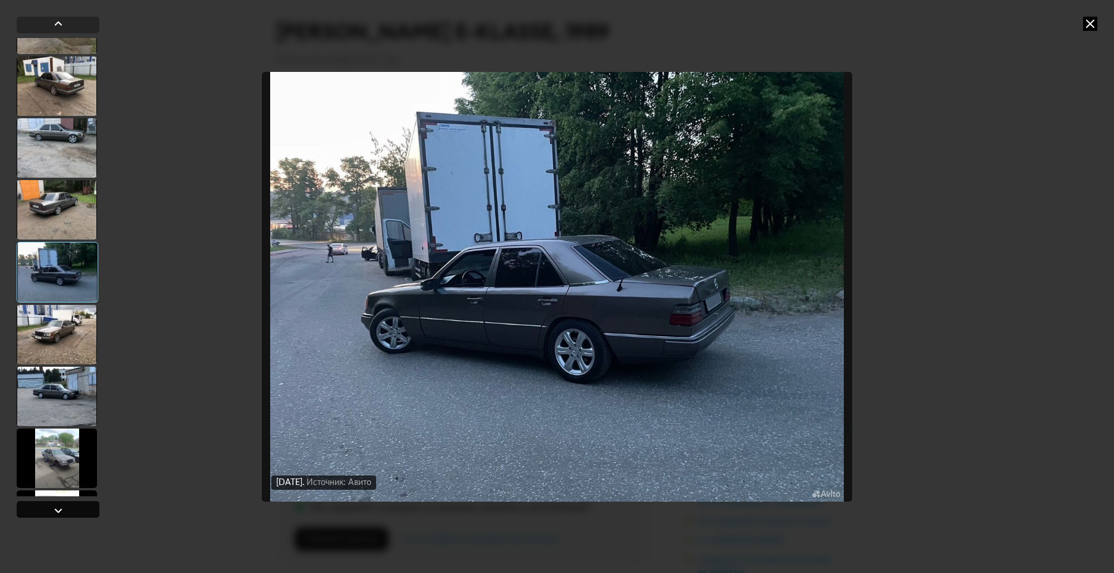
click at [66, 516] on div at bounding box center [58, 509] width 83 height 17
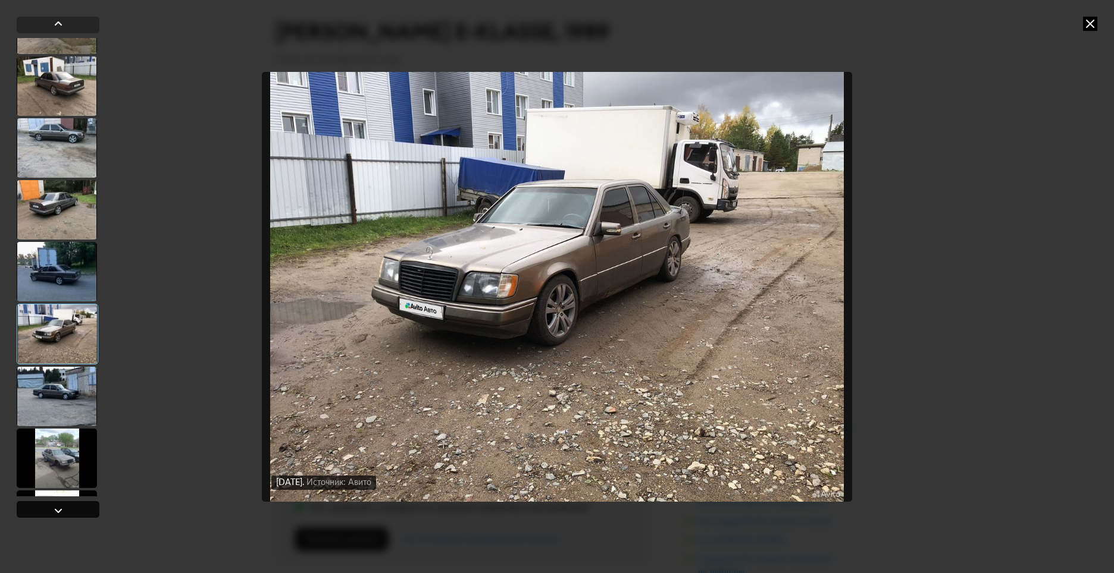
click at [66, 516] on div at bounding box center [58, 509] width 83 height 17
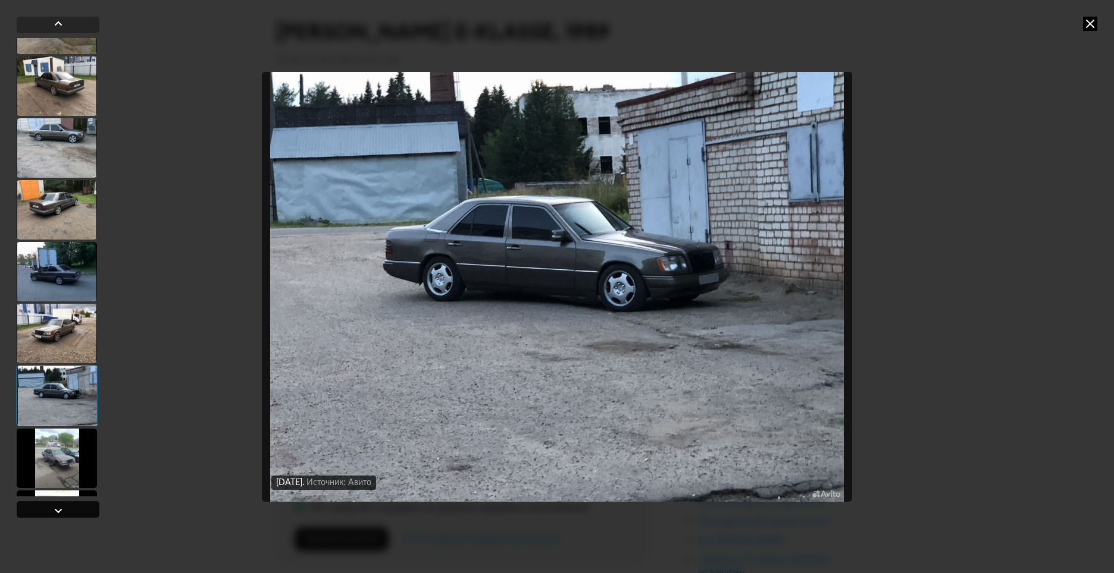
click at [66, 516] on div at bounding box center [58, 509] width 83 height 17
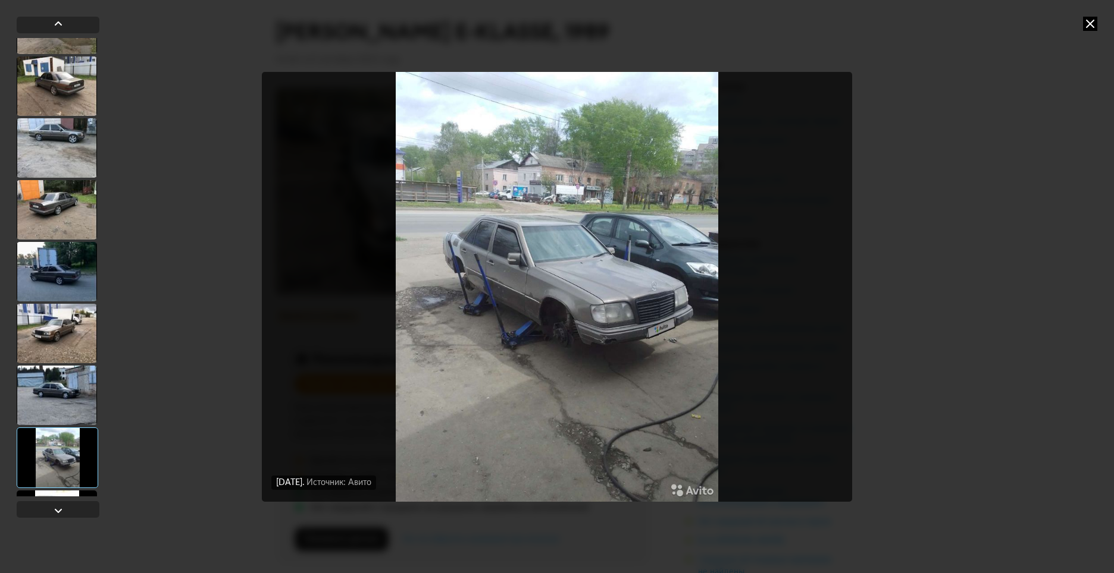
click at [83, 89] on div at bounding box center [57, 86] width 80 height 59
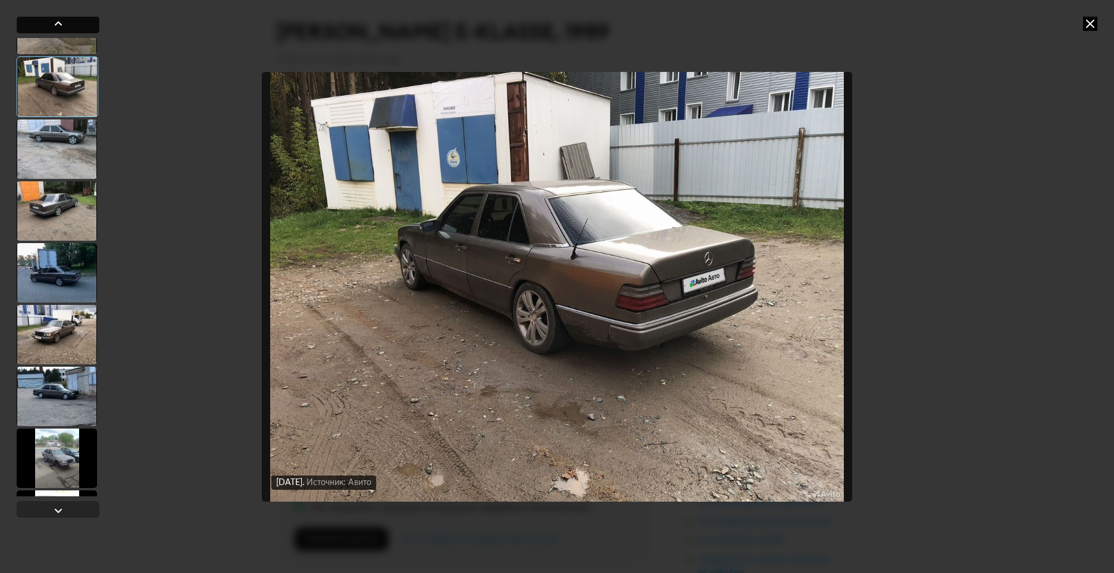
click at [70, 31] on div at bounding box center [58, 25] width 83 height 17
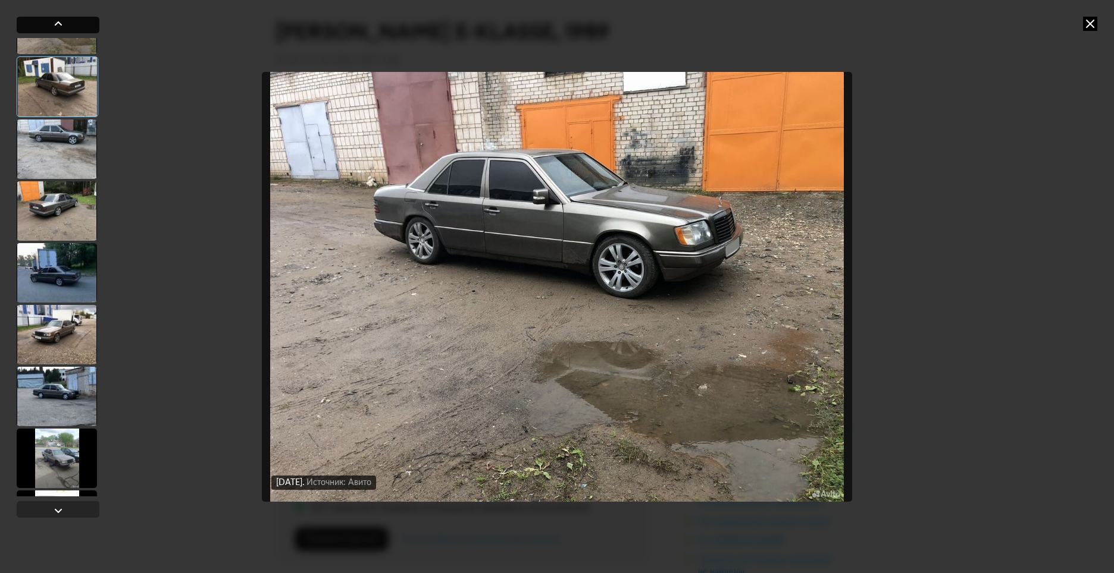
click at [70, 31] on div at bounding box center [58, 25] width 83 height 17
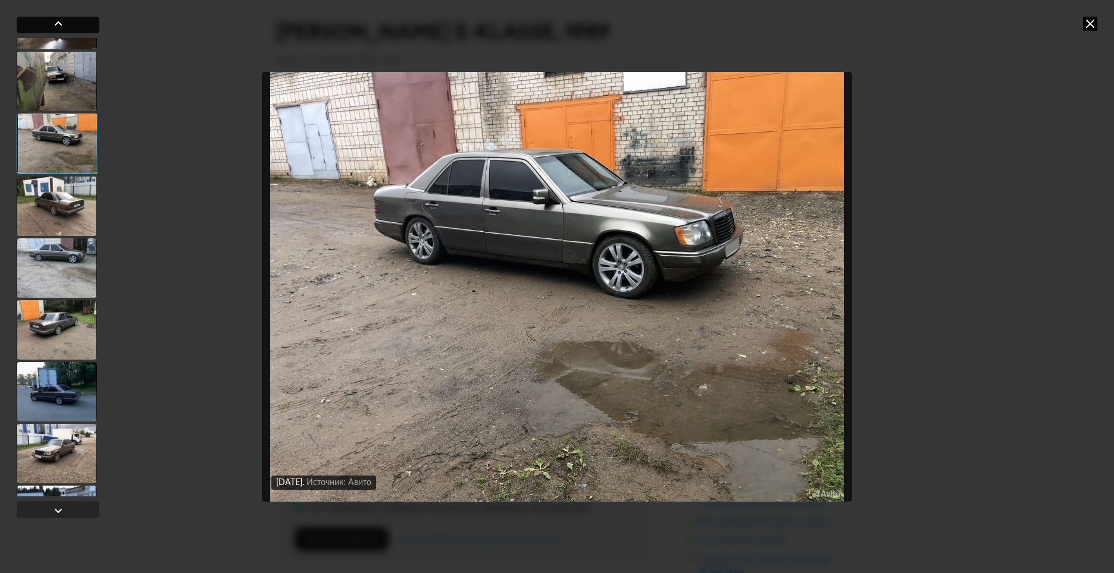
click at [70, 31] on div at bounding box center [58, 25] width 83 height 17
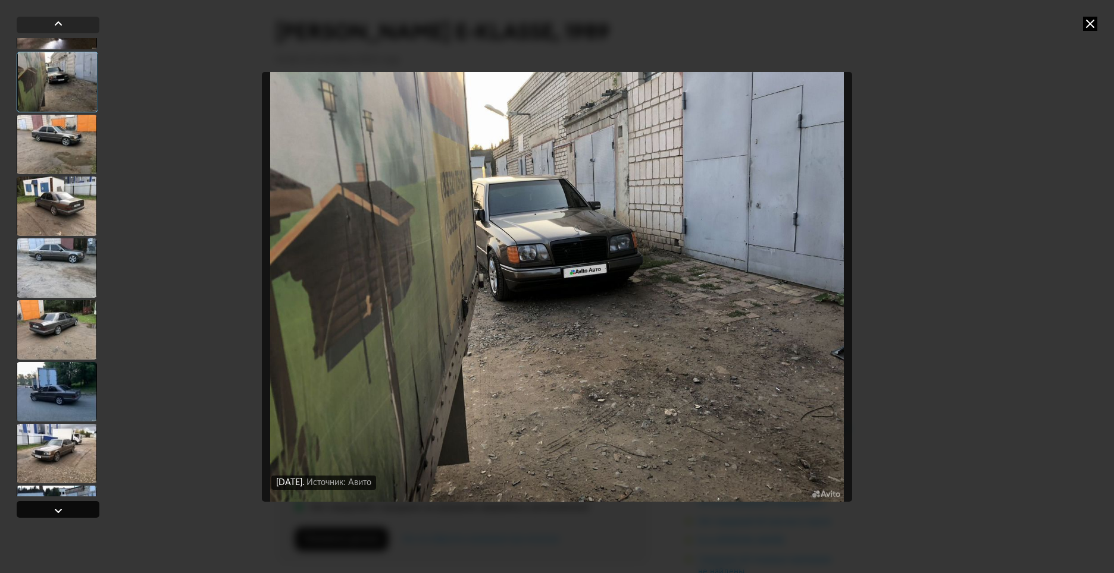
click at [54, 504] on div at bounding box center [58, 511] width 14 height 14
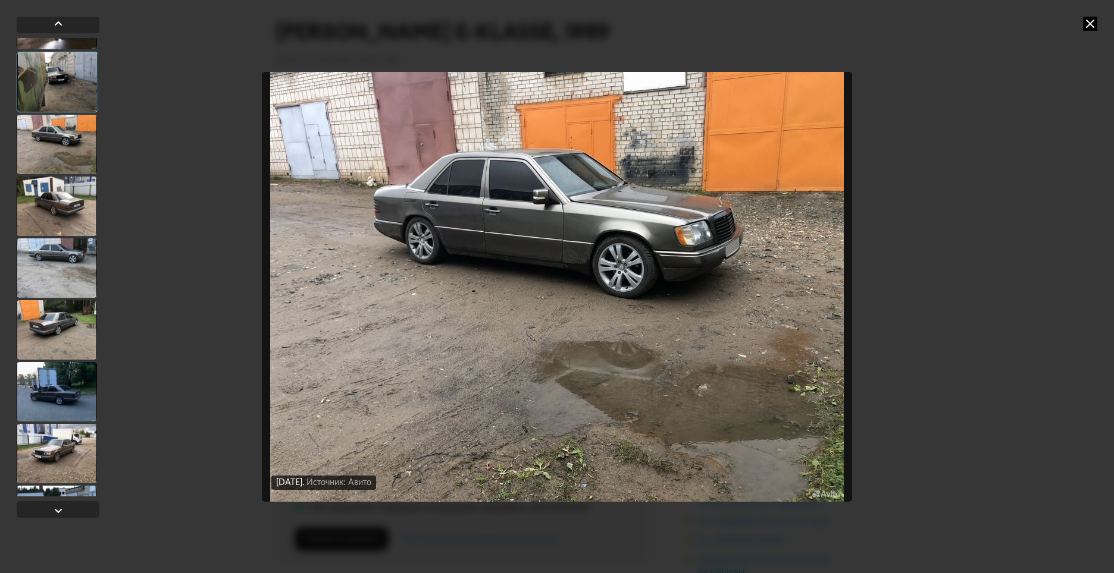
click at [62, 475] on div at bounding box center [57, 453] width 80 height 59
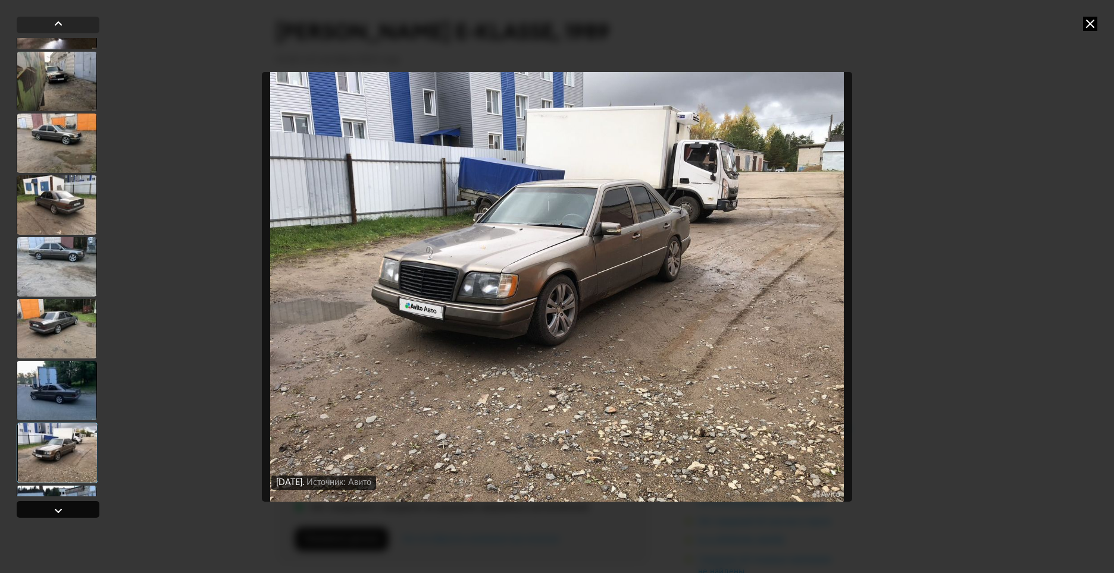
click at [67, 506] on div at bounding box center [58, 509] width 83 height 17
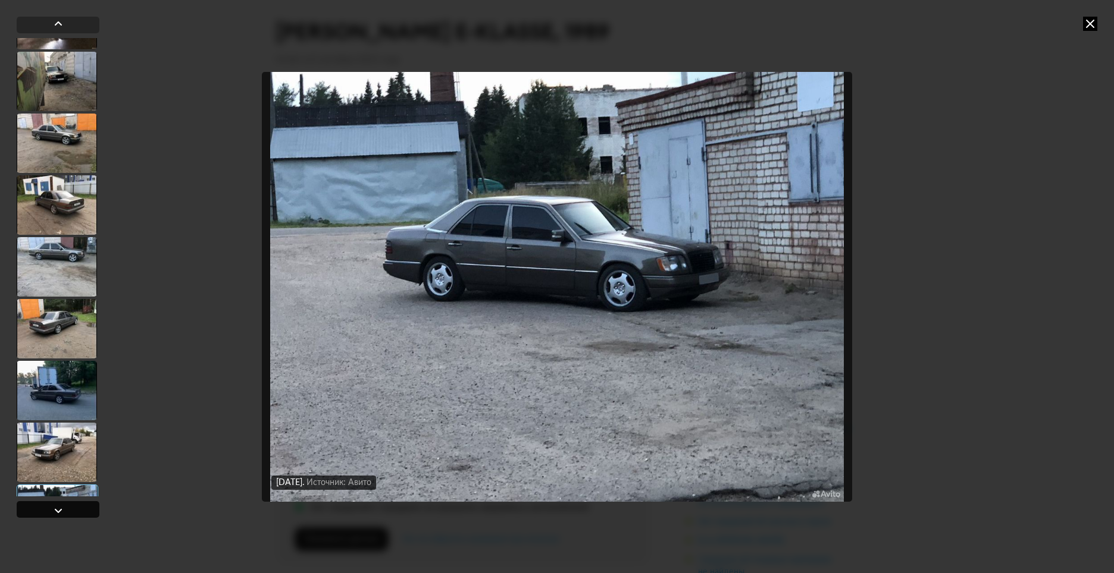
click at [67, 506] on div at bounding box center [58, 509] width 83 height 17
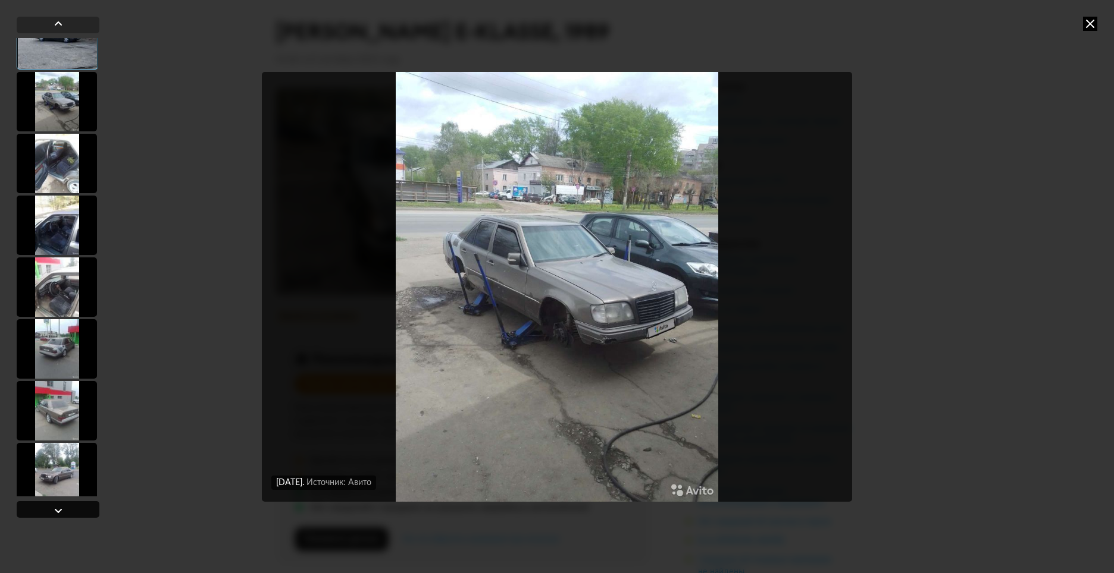
click at [67, 506] on div at bounding box center [58, 509] width 83 height 17
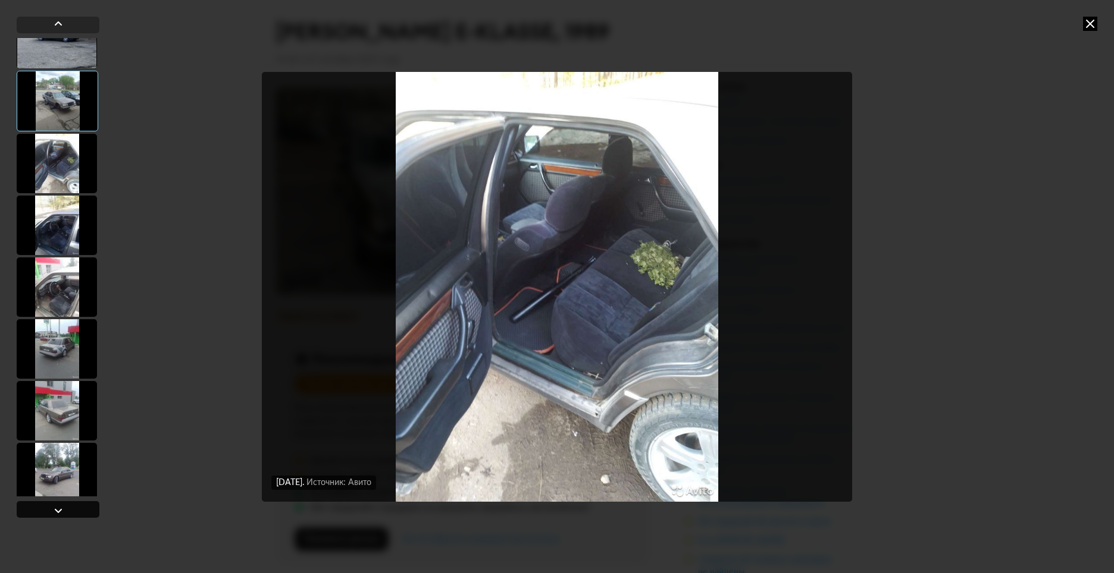
click at [67, 506] on div at bounding box center [58, 509] width 83 height 17
click at [44, 501] on div at bounding box center [58, 509] width 83 height 17
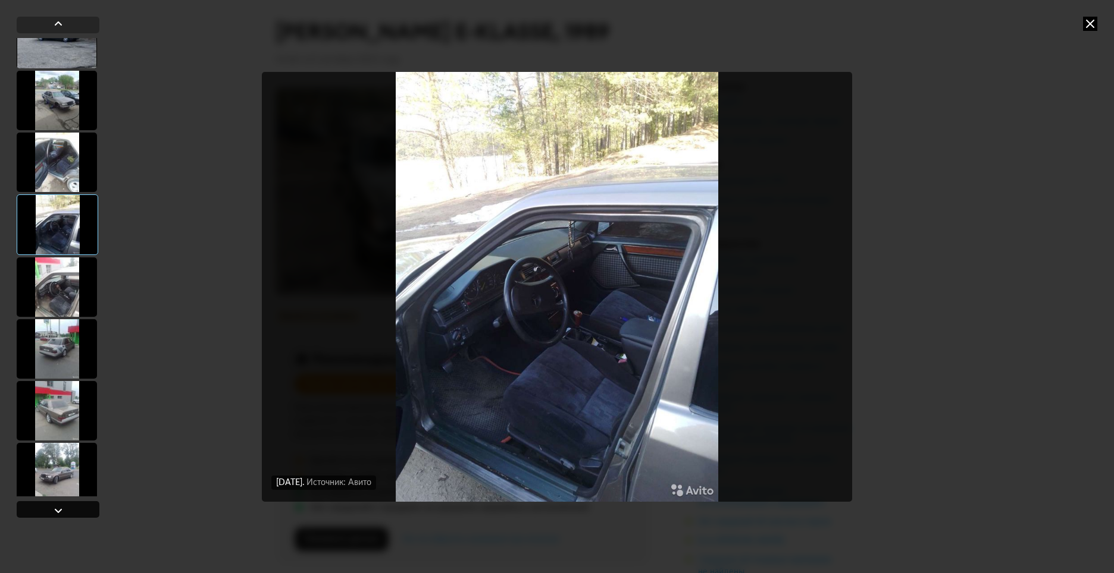
click at [44, 501] on div at bounding box center [58, 509] width 83 height 17
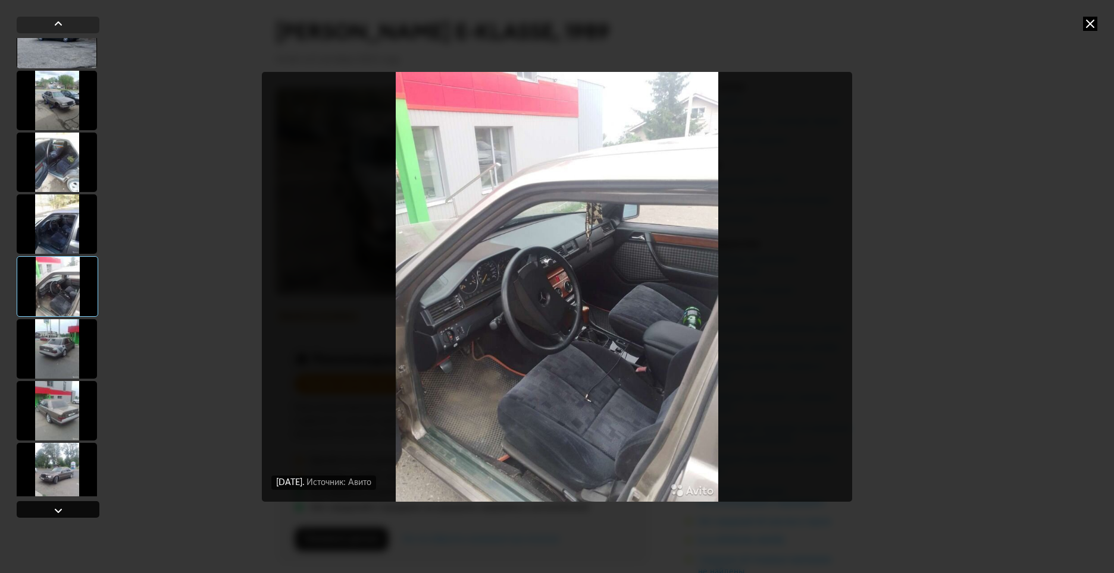
click at [51, 503] on div at bounding box center [58, 509] width 83 height 17
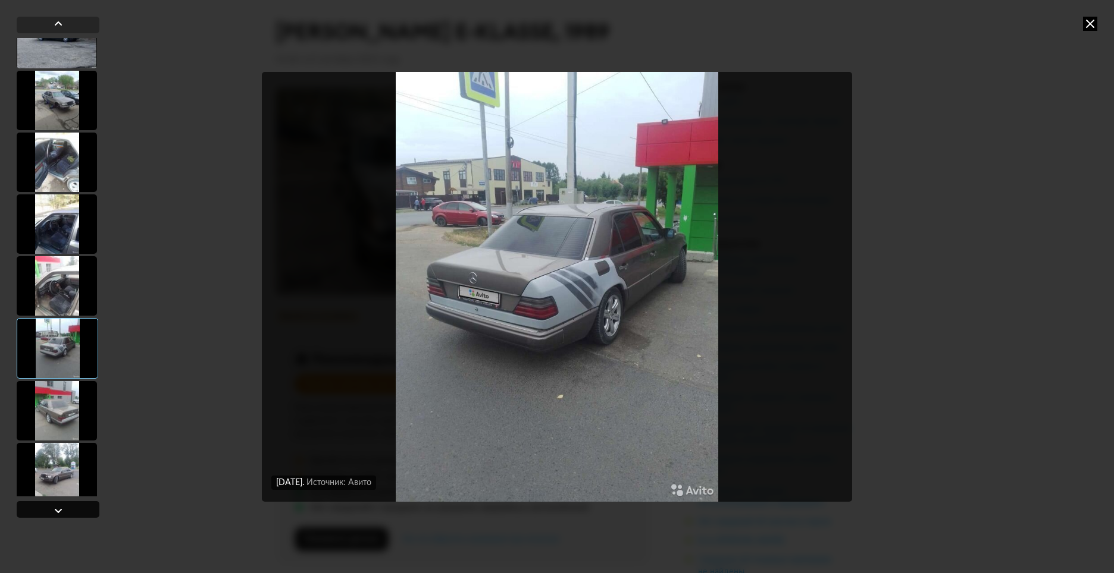
click at [84, 507] on div at bounding box center [58, 509] width 83 height 17
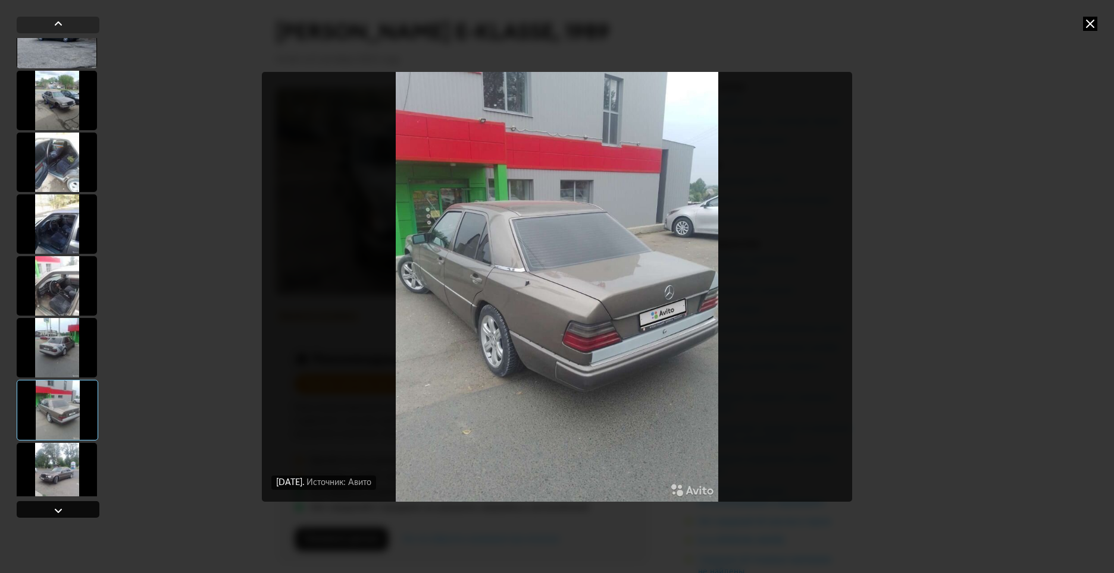
click at [84, 507] on div at bounding box center [58, 509] width 83 height 17
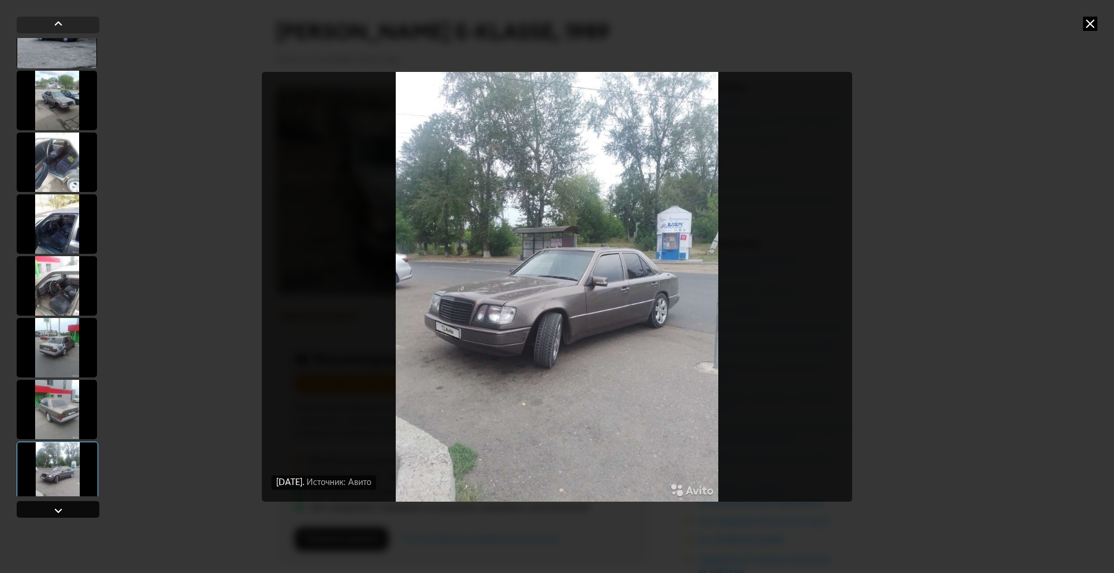
click at [84, 507] on div at bounding box center [58, 509] width 83 height 17
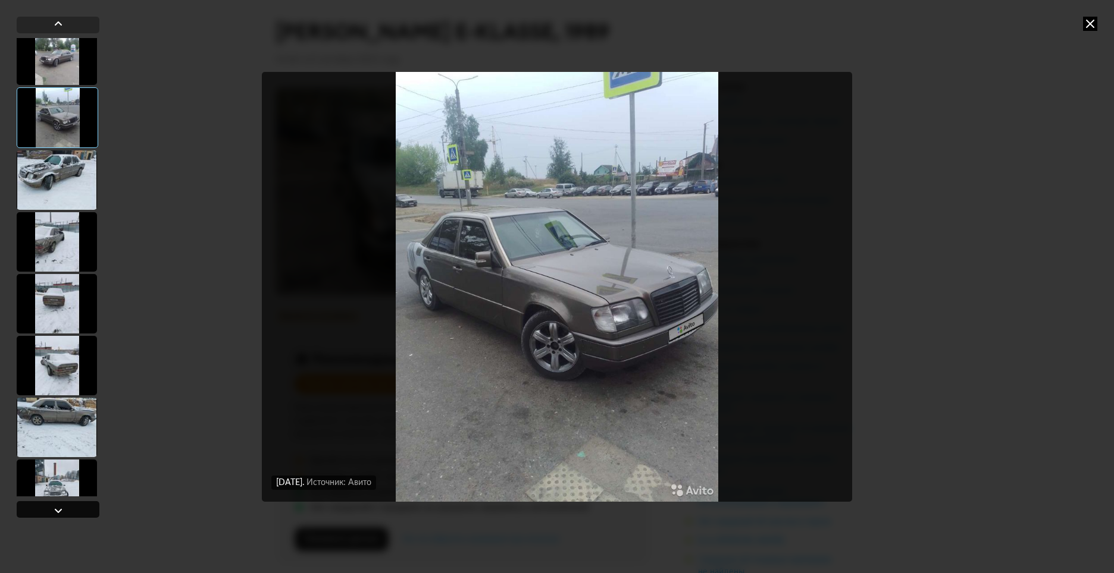
click at [84, 507] on div at bounding box center [58, 509] width 83 height 17
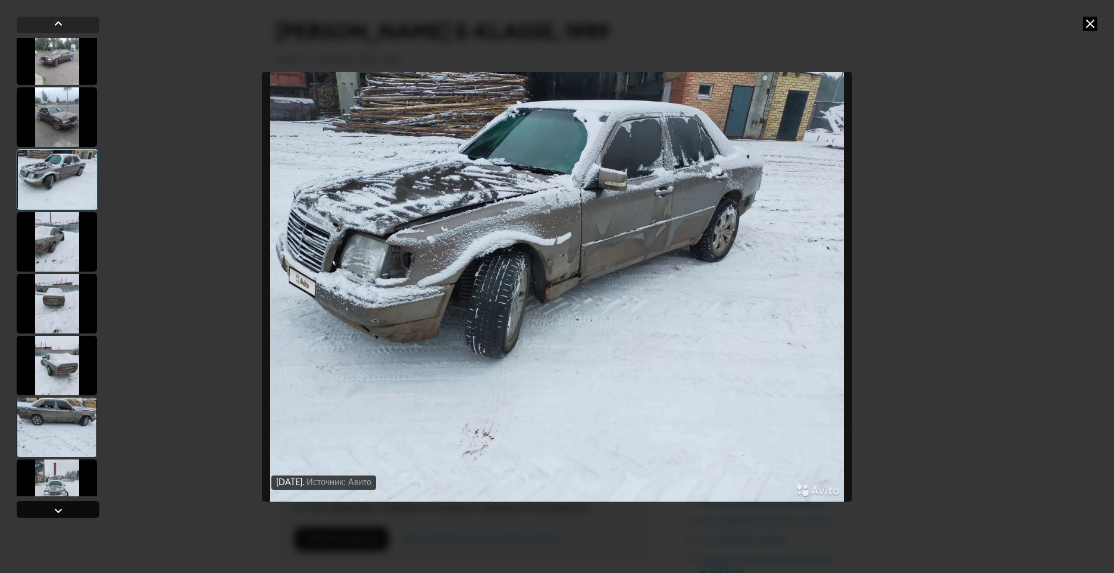
click at [57, 505] on div at bounding box center [58, 511] width 14 height 14
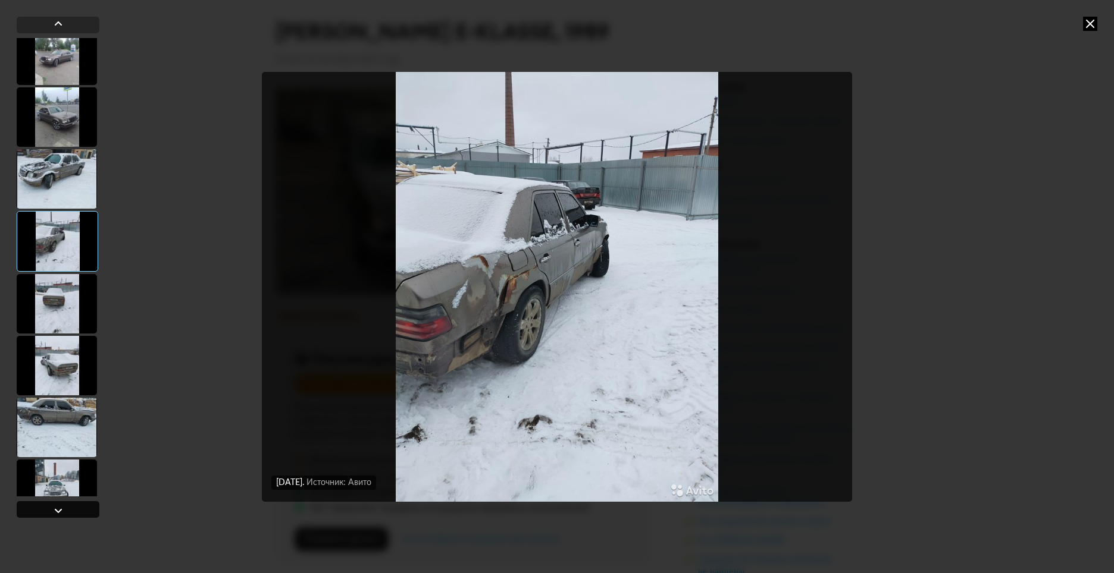
click at [83, 512] on div at bounding box center [58, 509] width 83 height 17
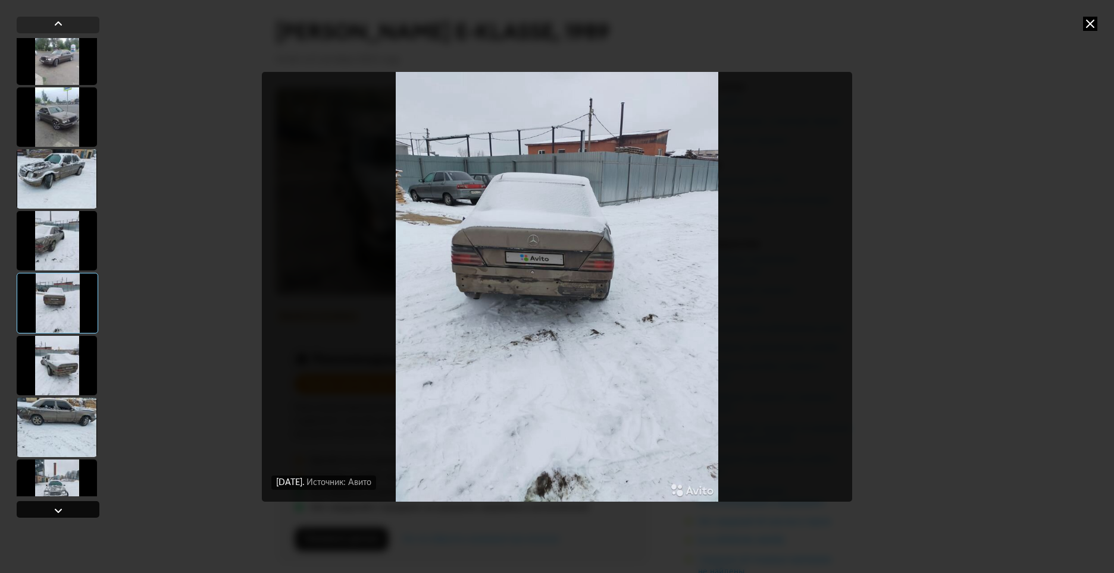
click at [80, 515] on div at bounding box center [58, 509] width 83 height 17
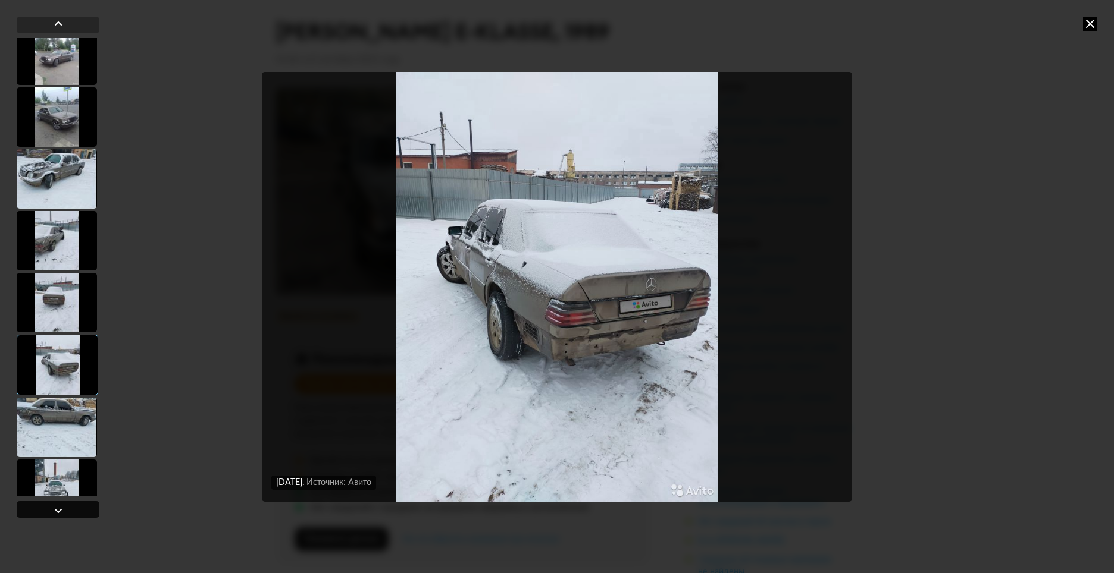
click at [80, 515] on div at bounding box center [58, 509] width 83 height 17
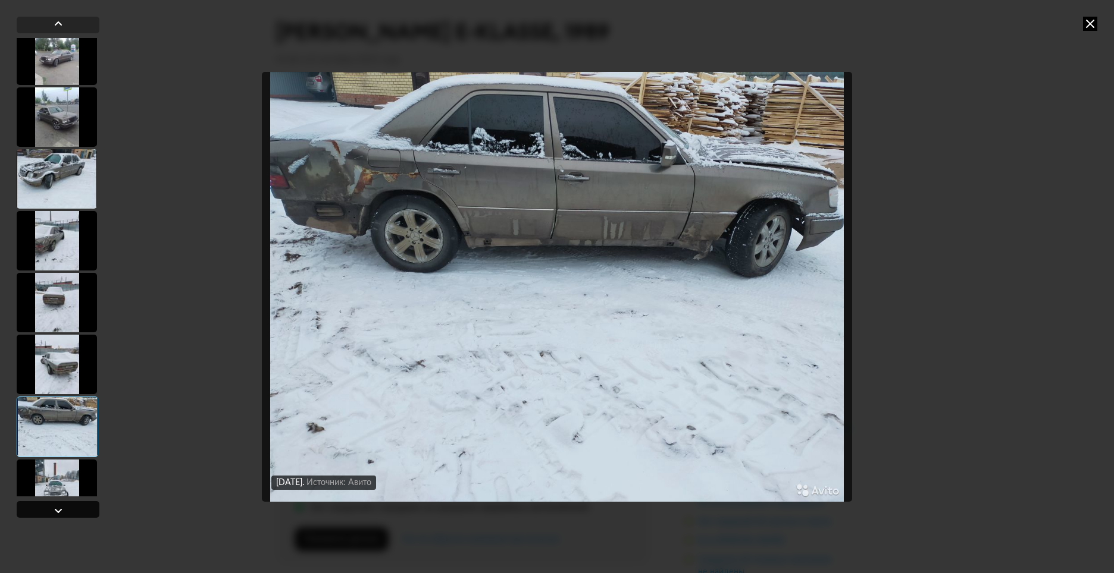
click at [80, 515] on div at bounding box center [58, 509] width 83 height 17
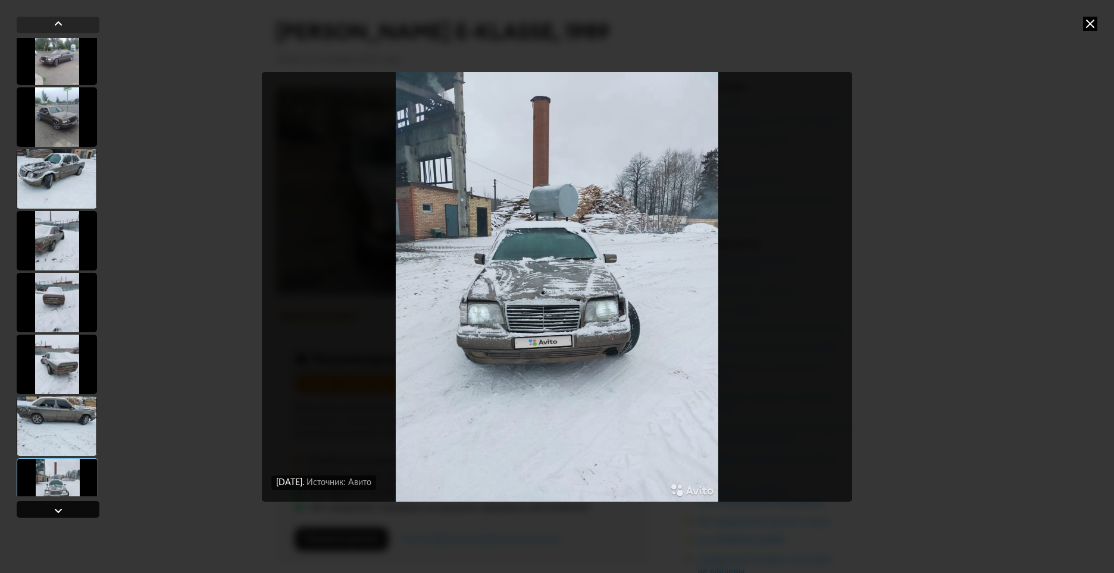
click at [80, 515] on div at bounding box center [58, 509] width 83 height 17
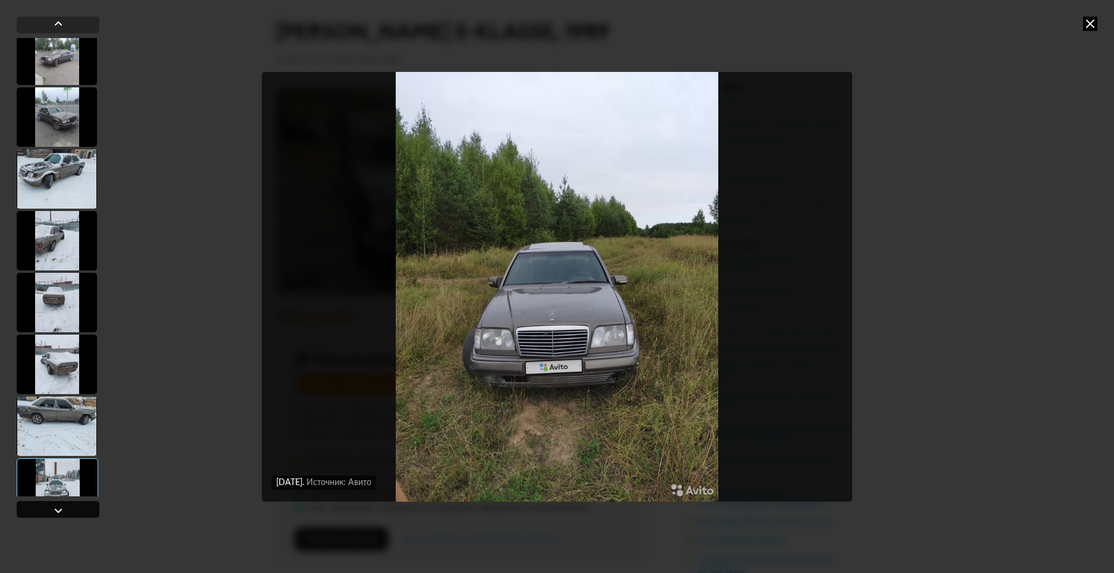
scroll to position [2161, 0]
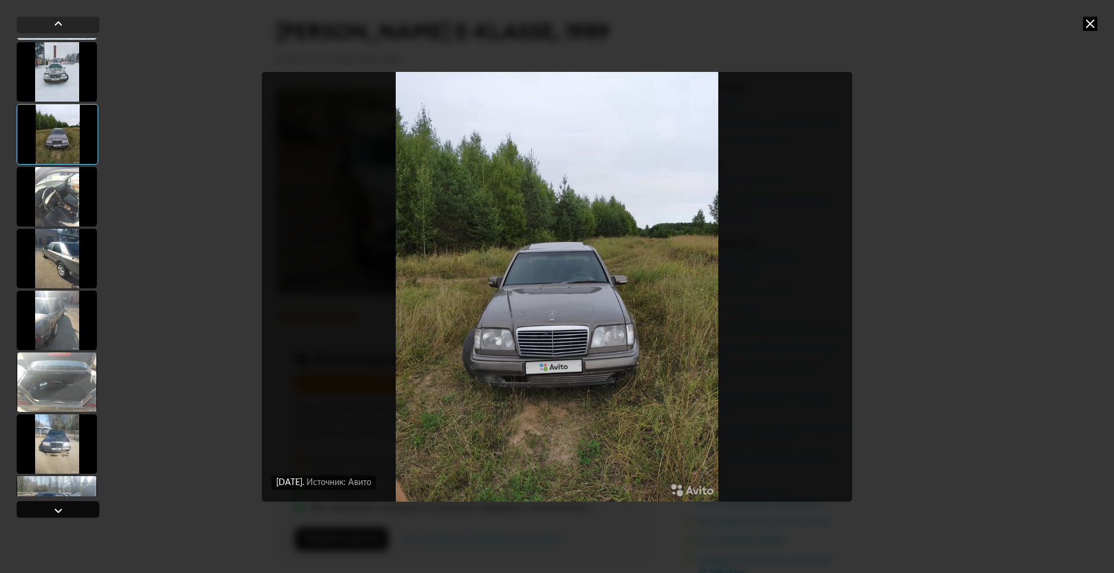
click at [80, 515] on div at bounding box center [58, 509] width 83 height 17
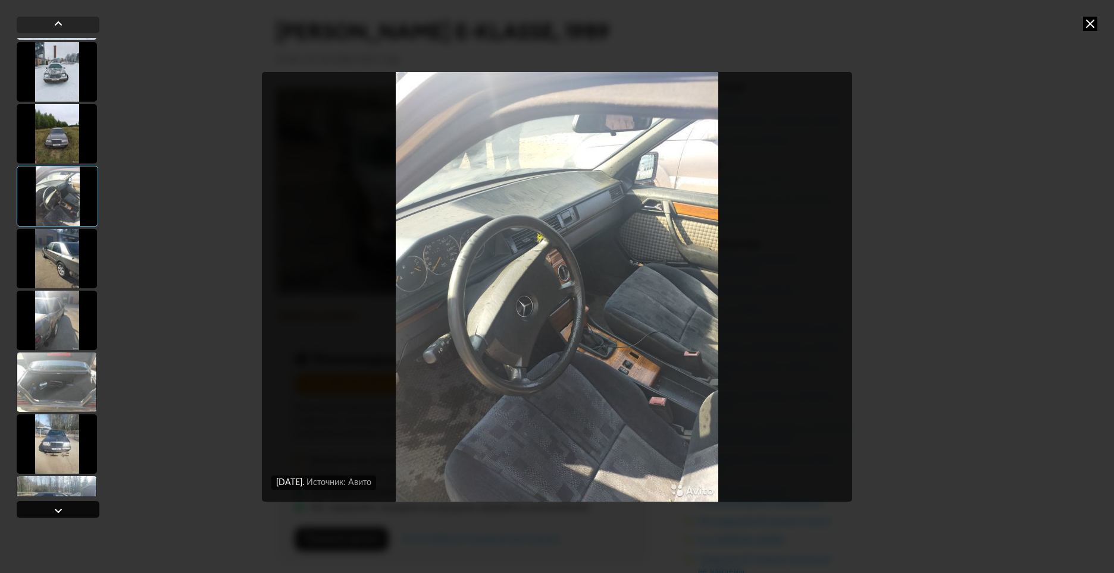
click at [80, 515] on div at bounding box center [58, 509] width 83 height 17
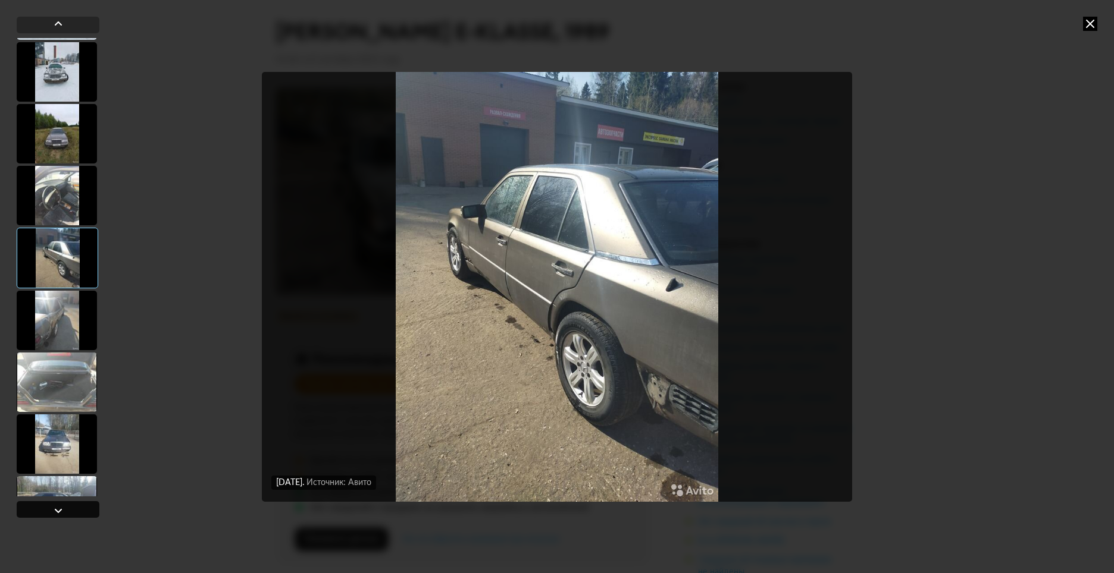
click at [80, 515] on div at bounding box center [58, 509] width 83 height 17
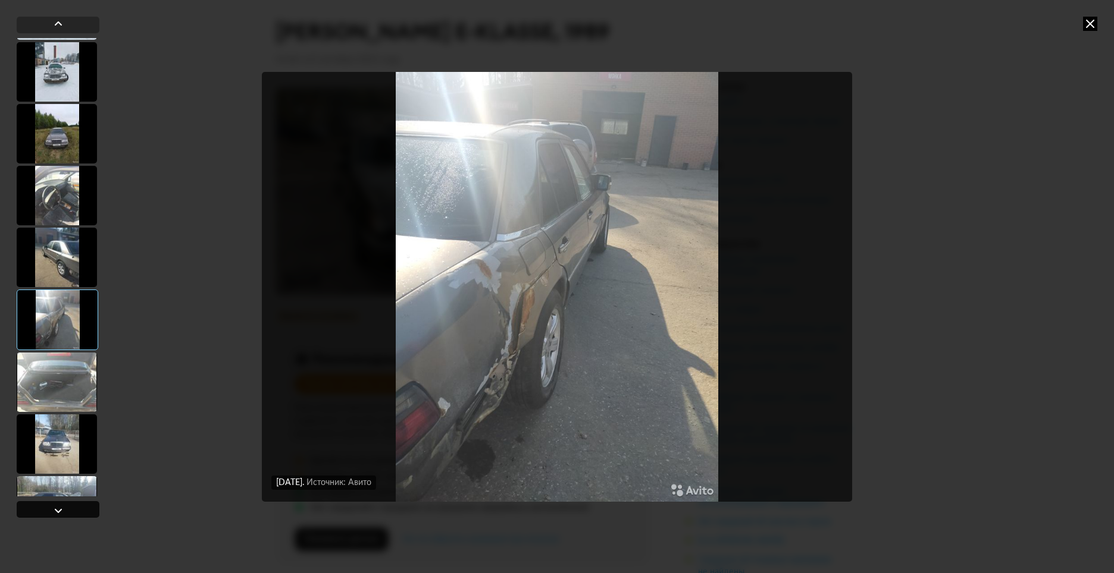
click at [80, 515] on div at bounding box center [58, 509] width 83 height 17
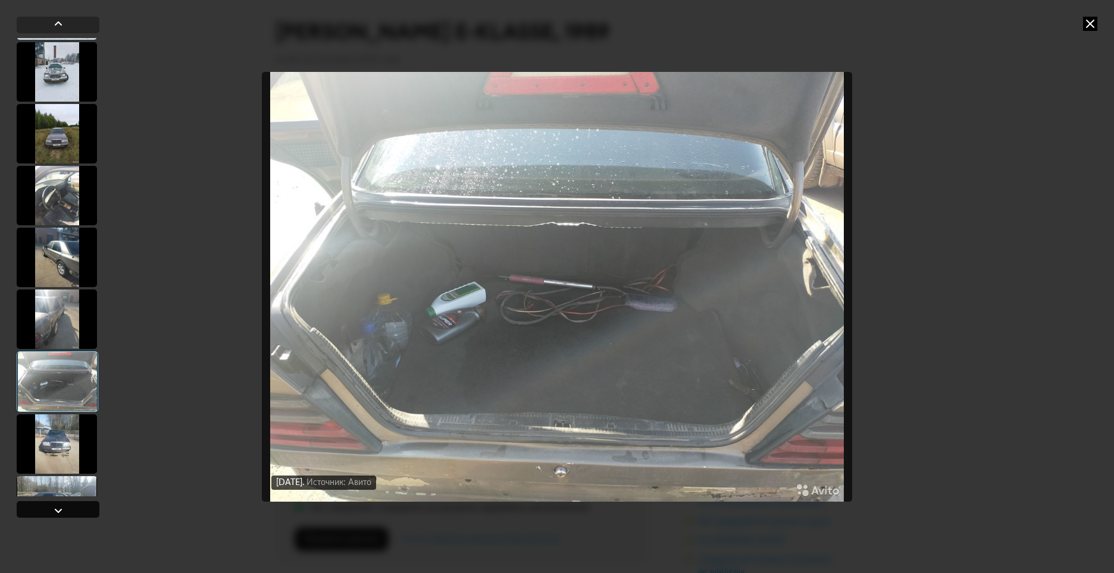
click at [80, 515] on div at bounding box center [58, 509] width 83 height 17
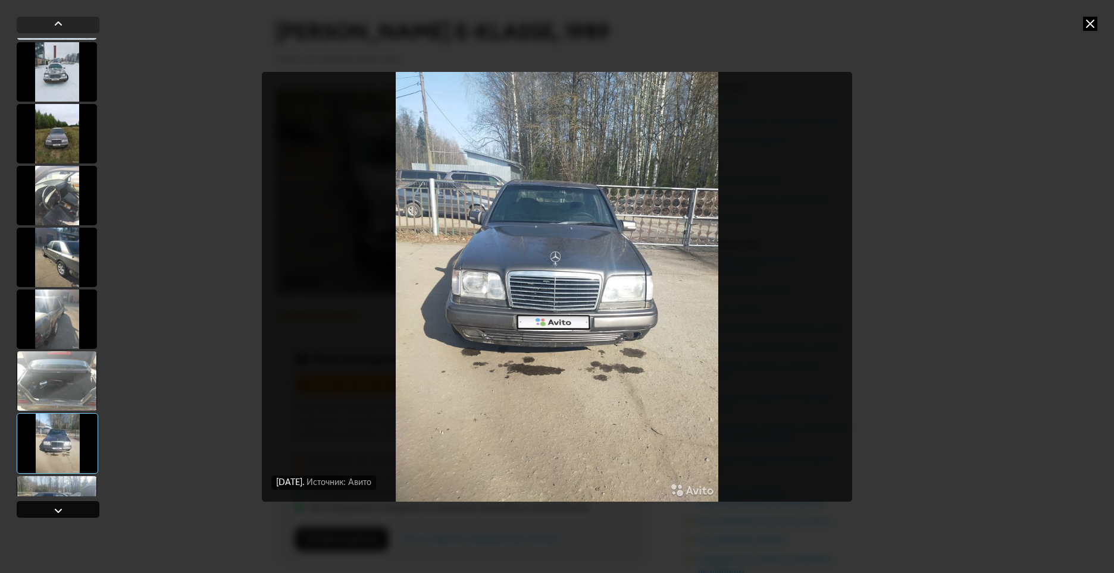
click at [80, 515] on div at bounding box center [58, 509] width 83 height 17
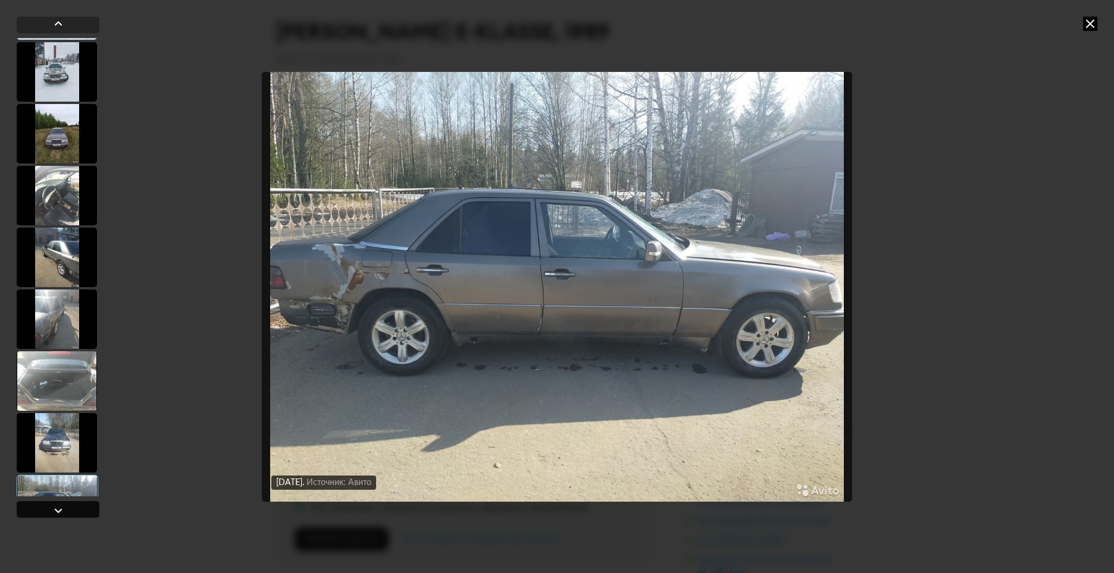
click at [80, 515] on div at bounding box center [58, 509] width 83 height 17
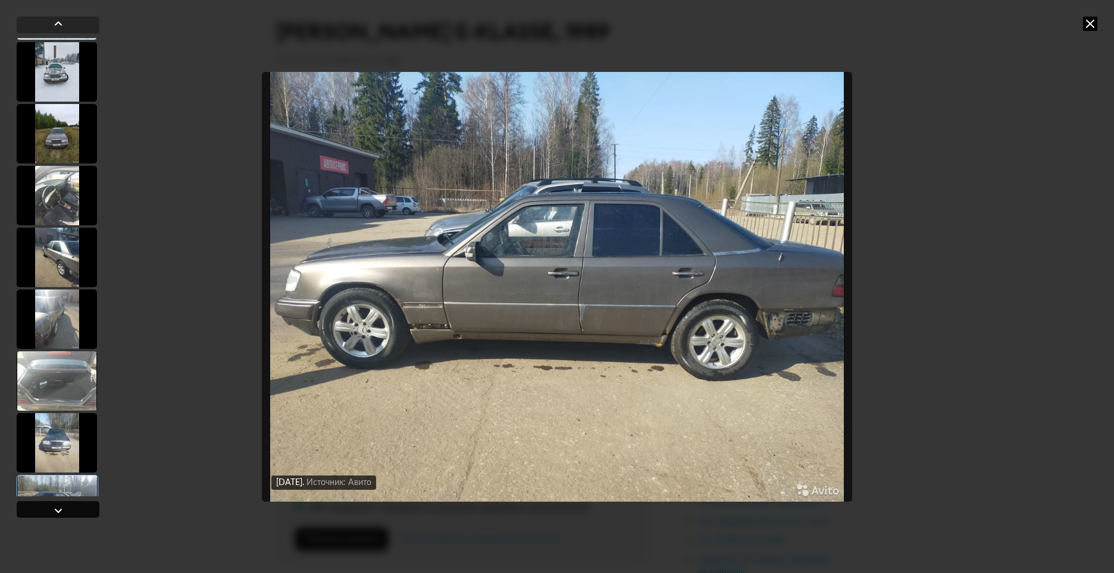
scroll to position [2577, 0]
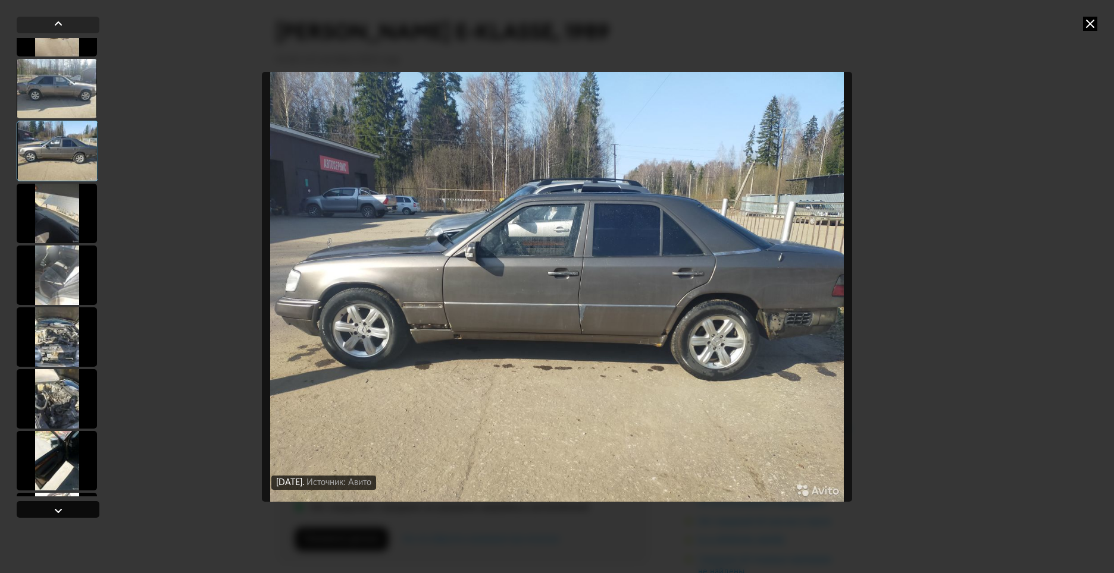
click at [80, 515] on div at bounding box center [58, 509] width 83 height 17
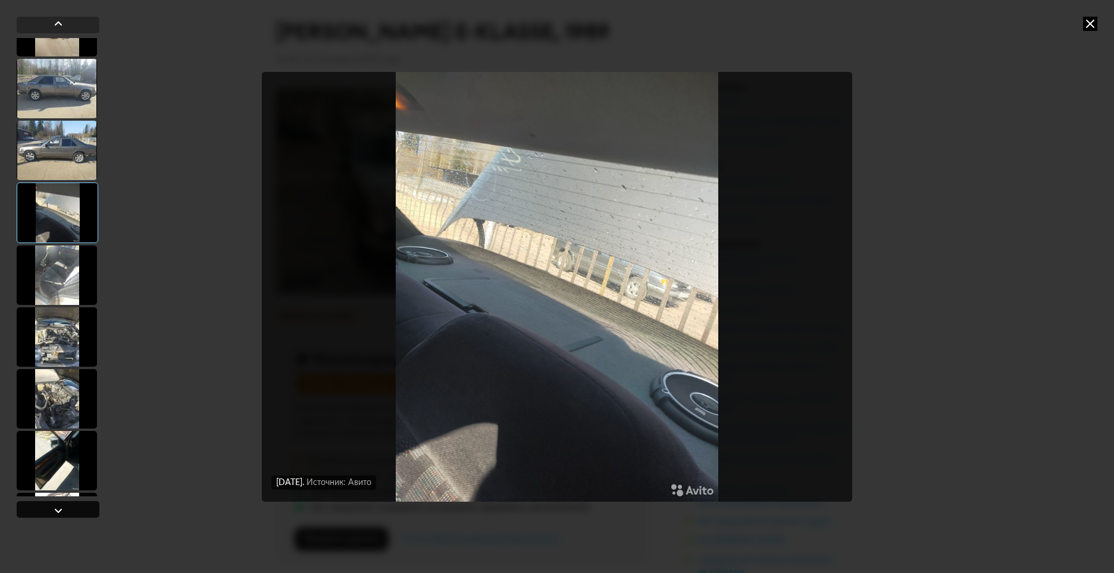
click at [80, 515] on div at bounding box center [58, 509] width 83 height 17
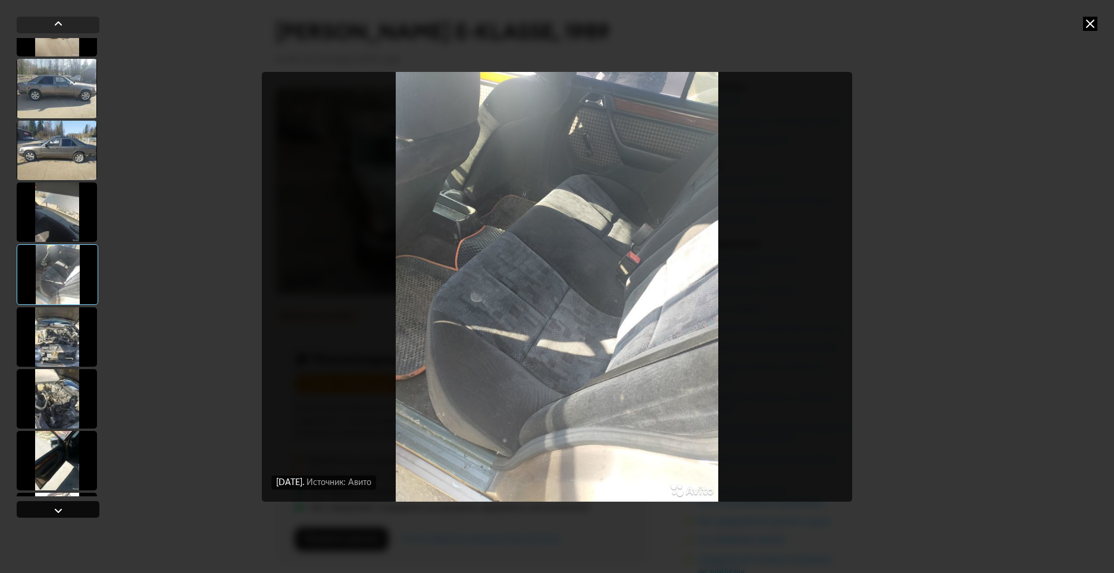
click at [80, 515] on div at bounding box center [58, 509] width 83 height 17
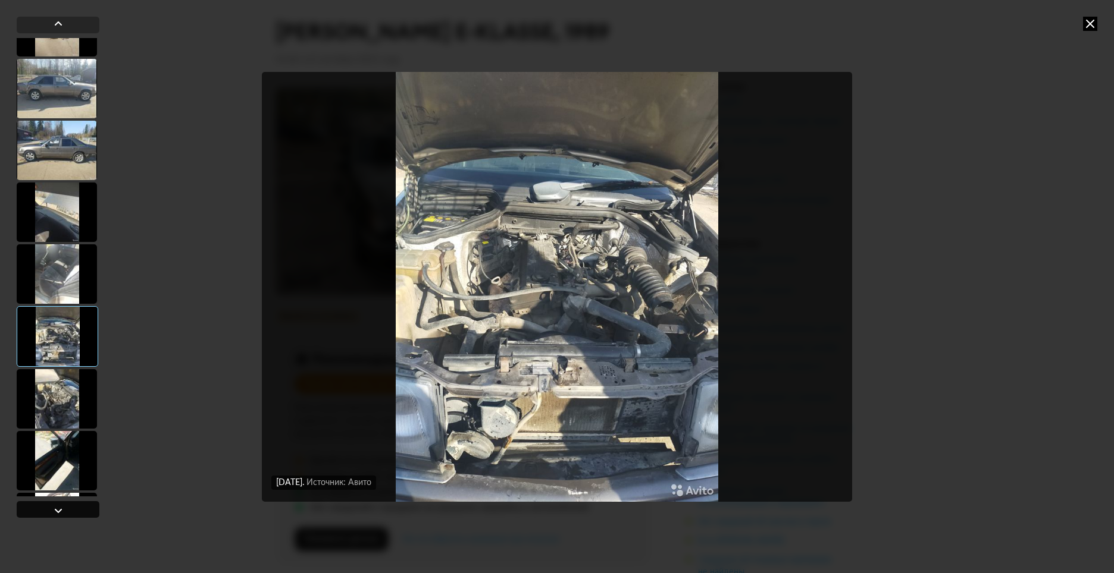
click at [80, 515] on div at bounding box center [58, 509] width 83 height 17
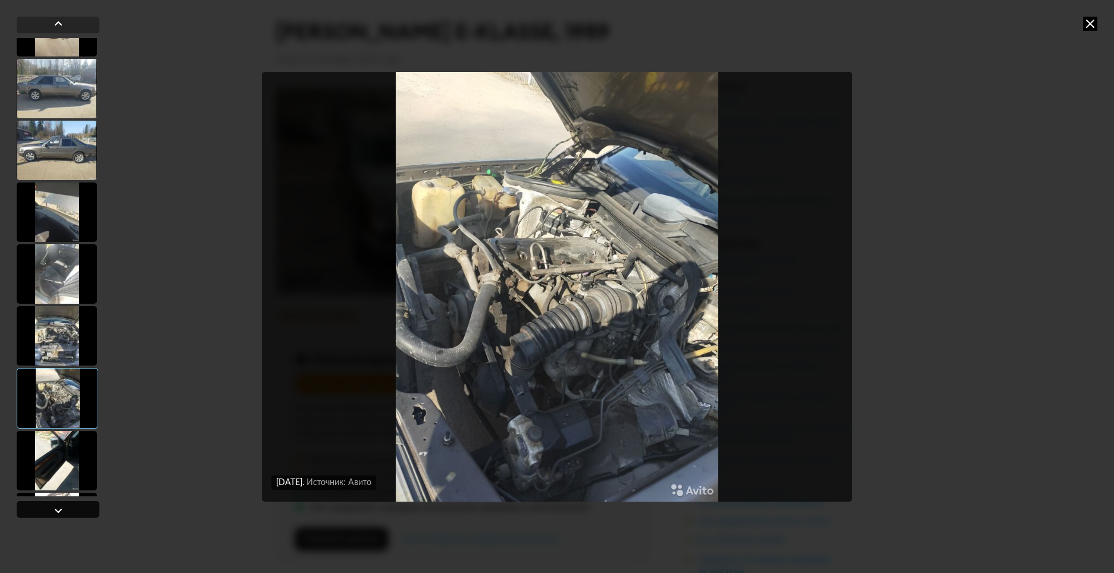
click at [80, 515] on div at bounding box center [58, 509] width 83 height 17
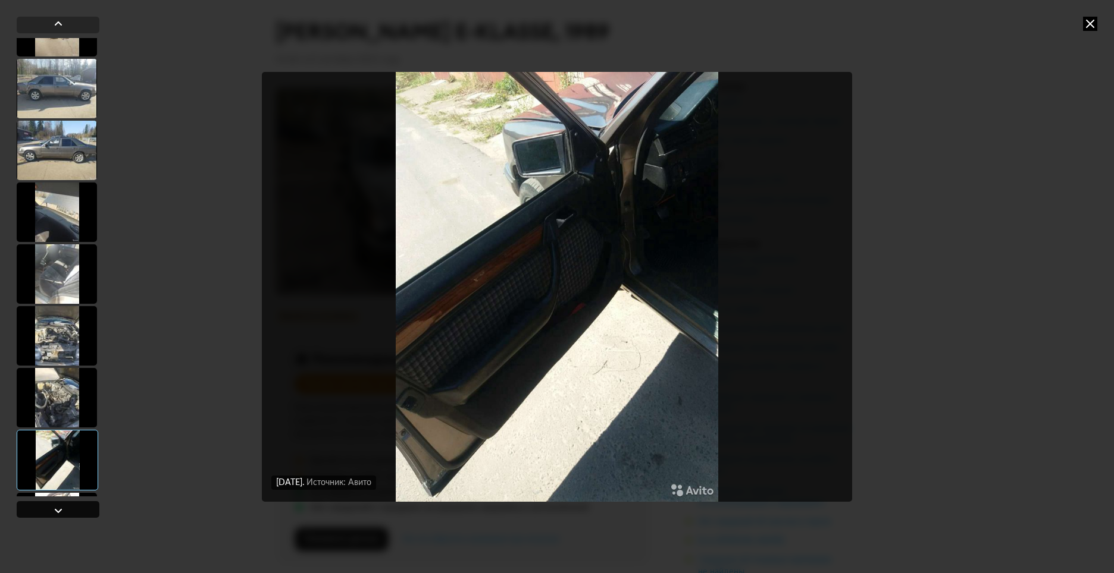
click at [80, 515] on div at bounding box center [58, 509] width 83 height 17
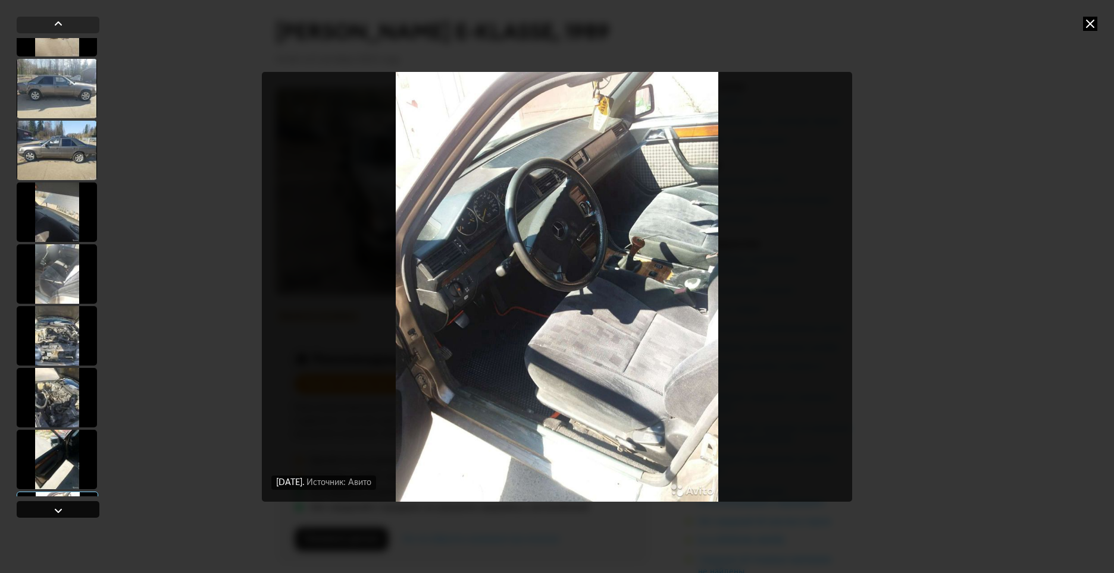
click at [80, 515] on div at bounding box center [58, 509] width 83 height 17
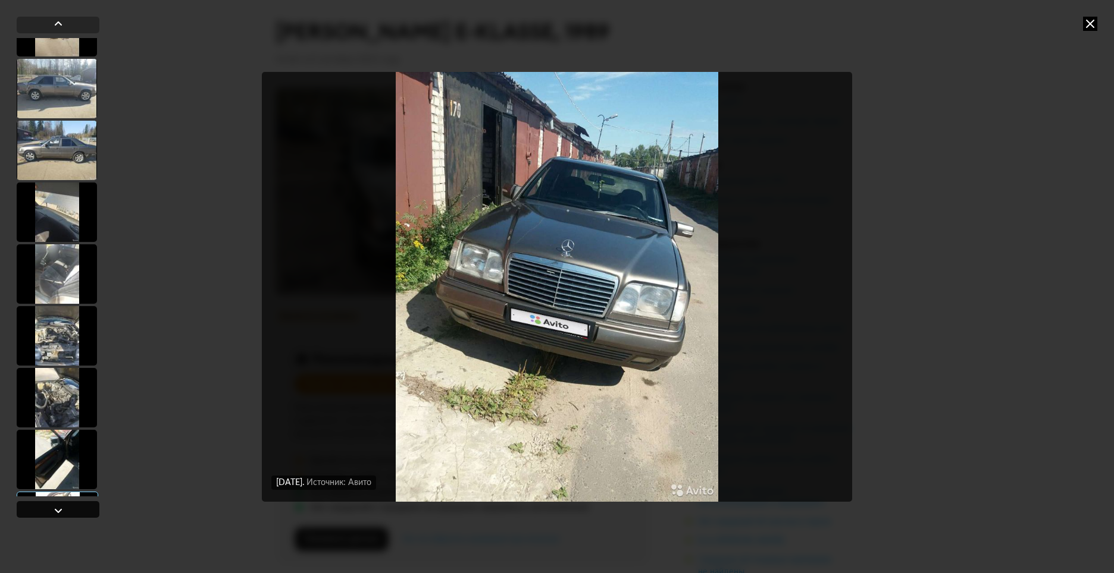
scroll to position [2994, 0]
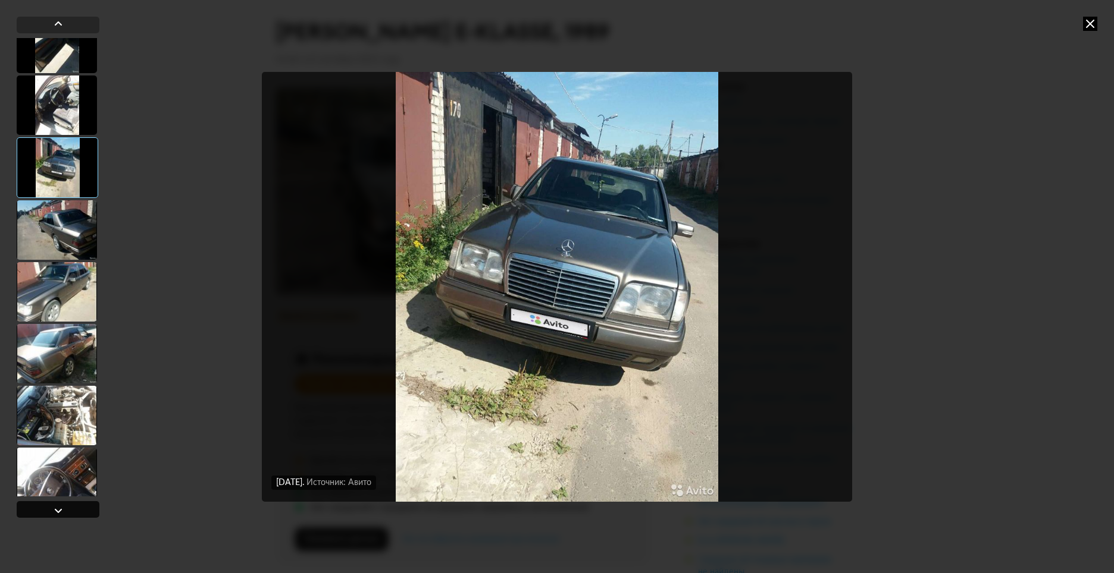
click at [80, 515] on div at bounding box center [58, 509] width 83 height 17
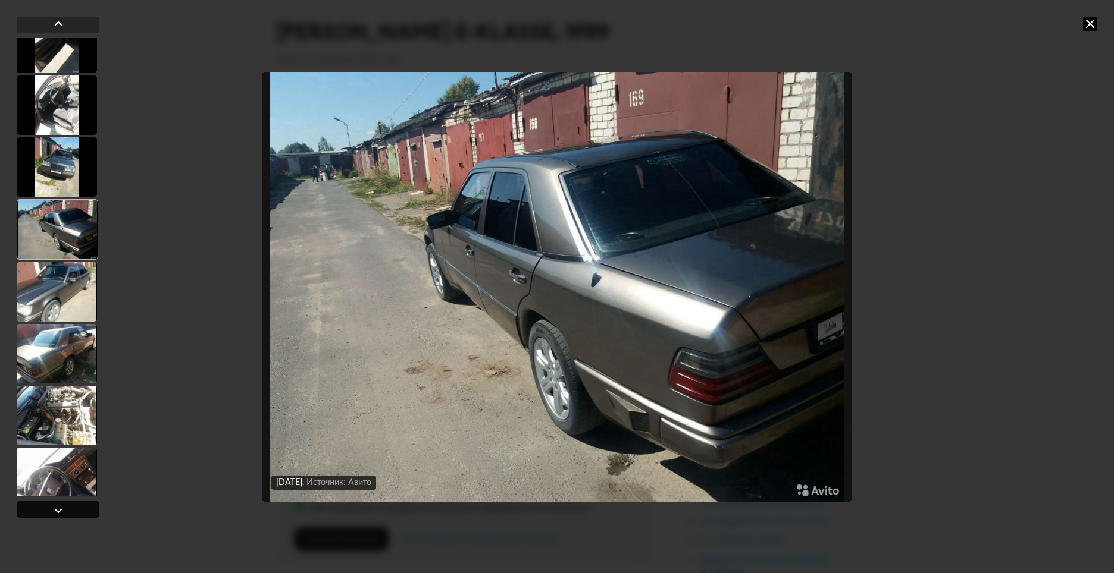
click at [80, 515] on div at bounding box center [58, 509] width 83 height 17
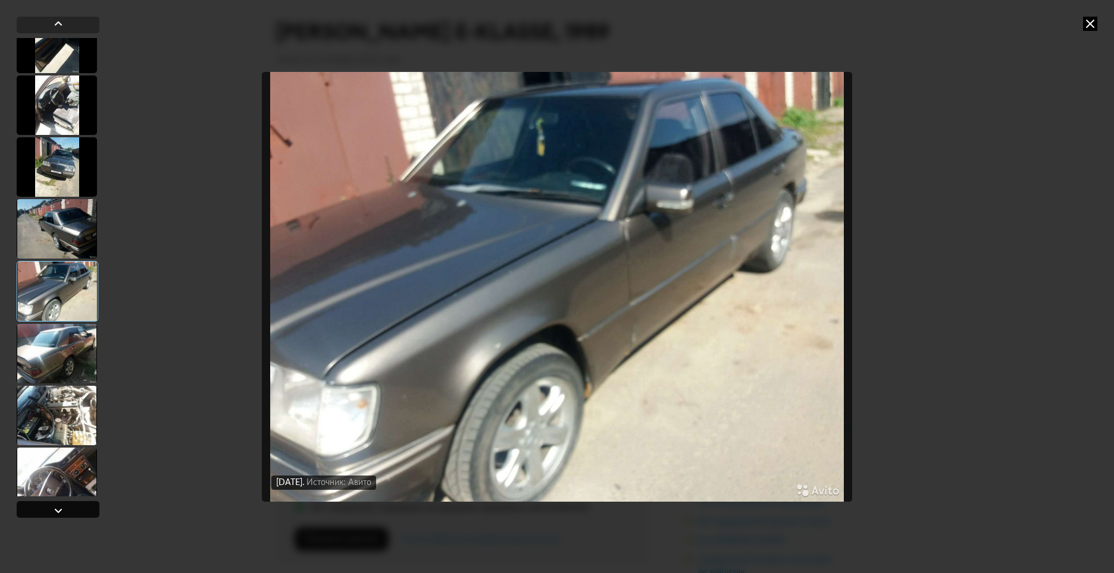
click at [67, 503] on div at bounding box center [58, 509] width 83 height 17
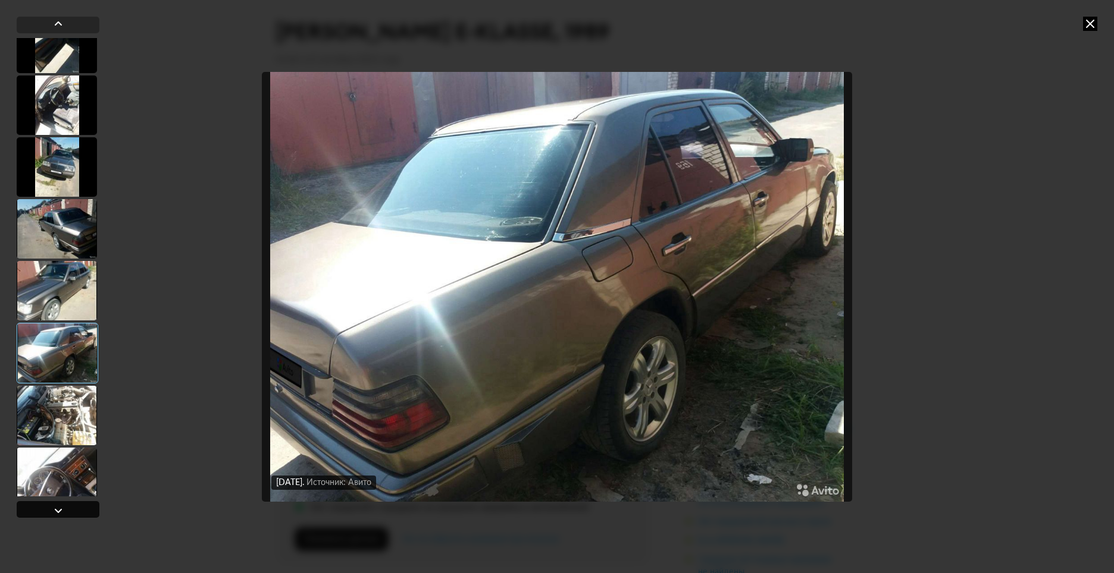
click at [67, 503] on div at bounding box center [58, 509] width 83 height 17
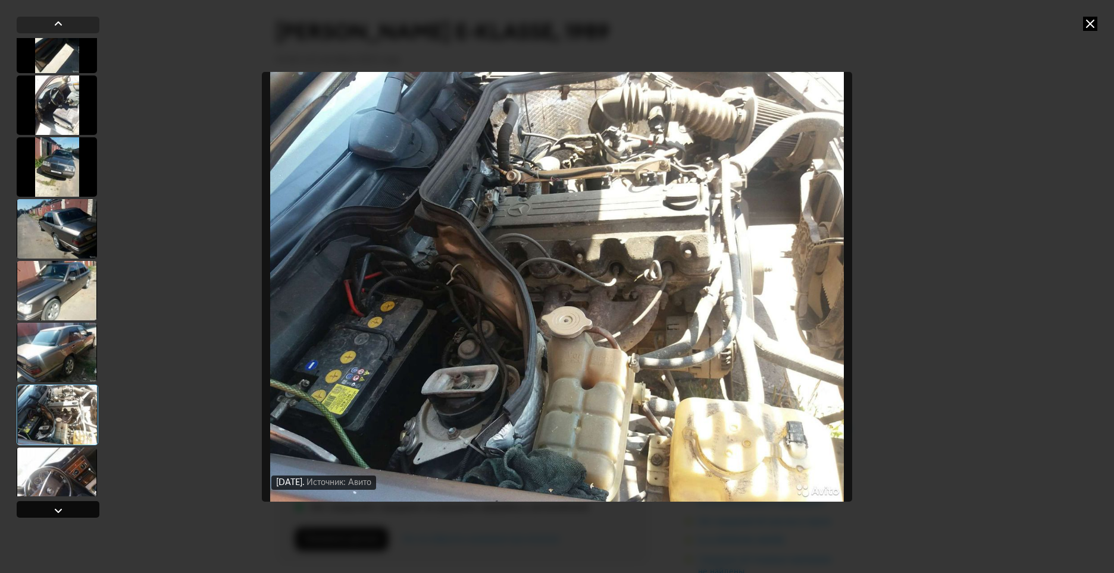
click at [67, 503] on div at bounding box center [58, 509] width 83 height 17
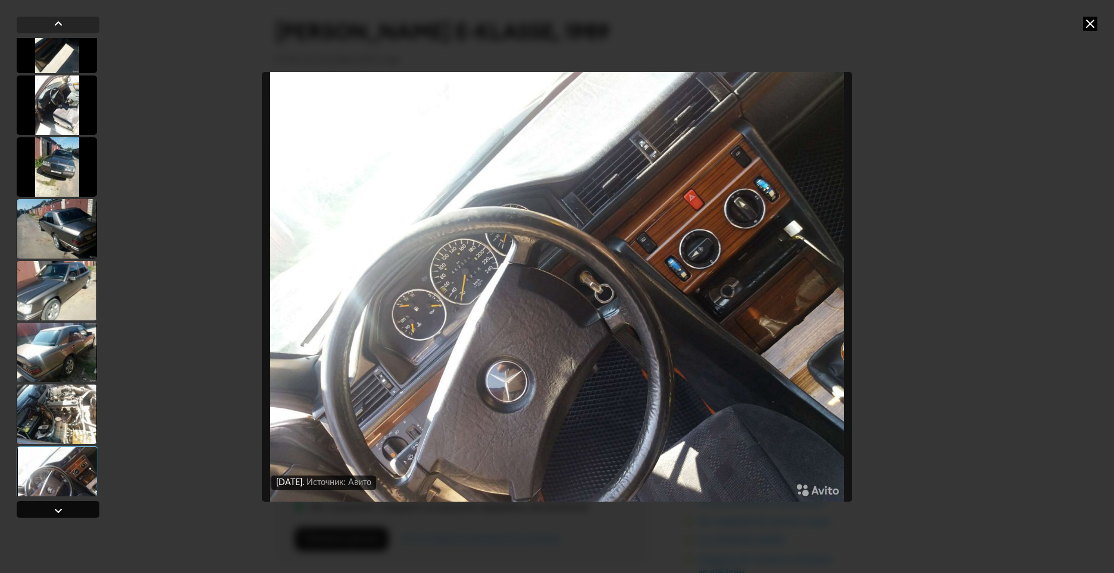
click at [67, 503] on div at bounding box center [58, 509] width 83 height 17
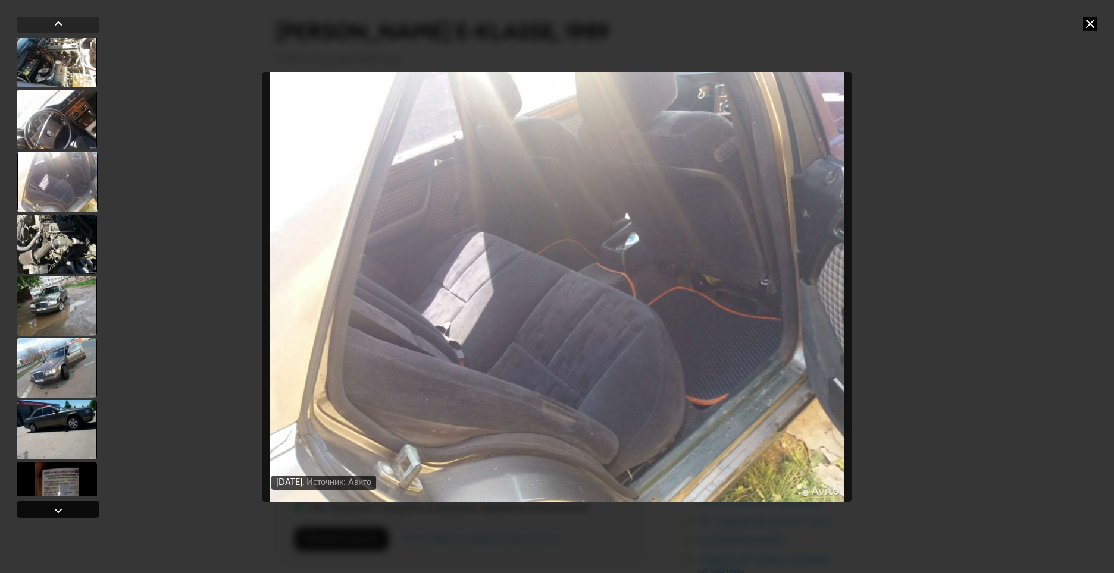
click at [67, 503] on div at bounding box center [58, 509] width 83 height 17
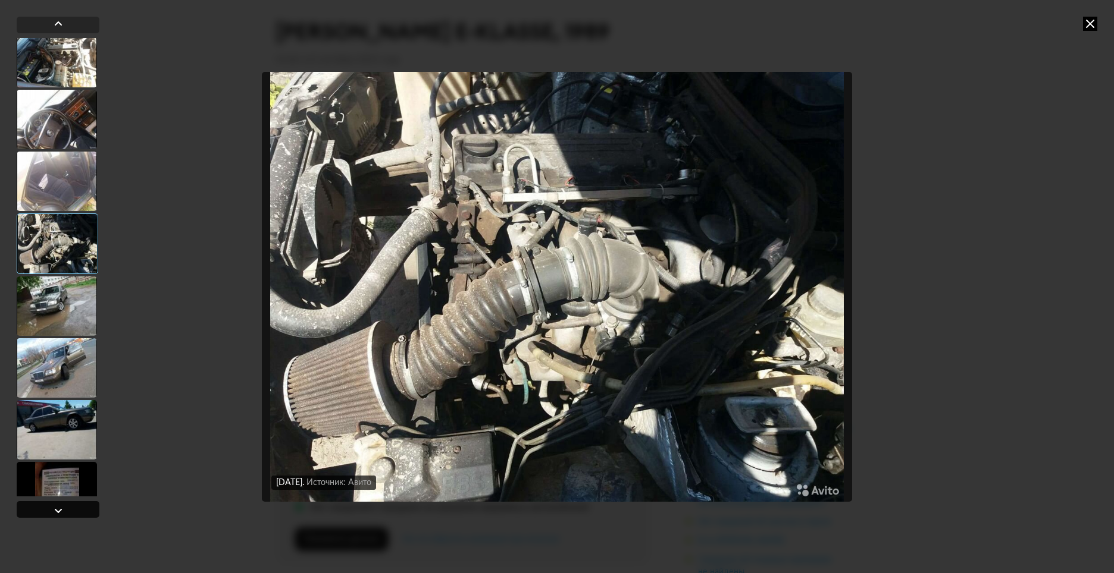
click at [67, 503] on div at bounding box center [58, 509] width 83 height 17
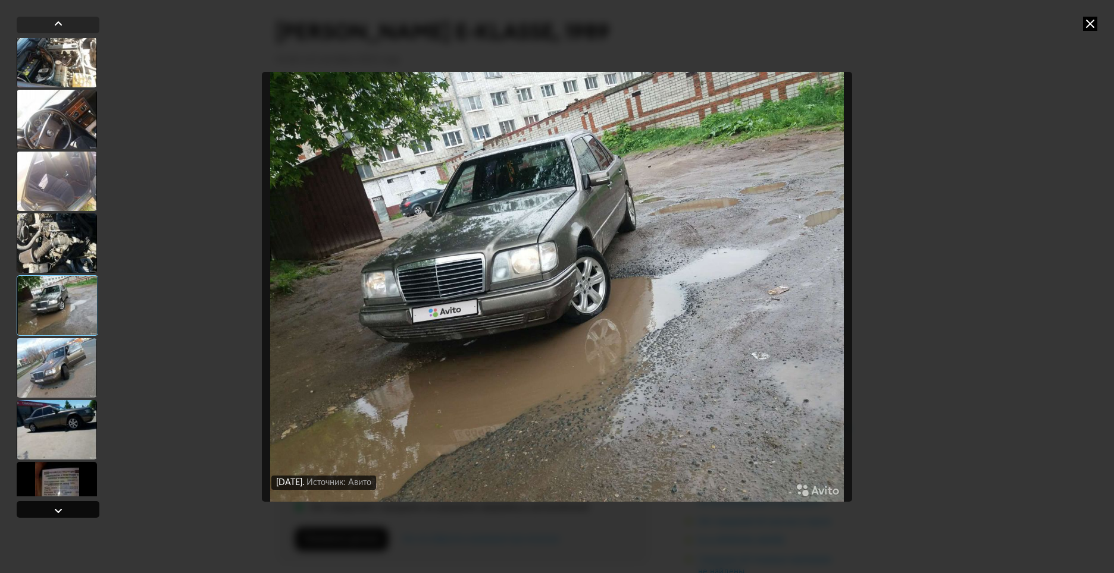
click at [67, 503] on div at bounding box center [58, 509] width 83 height 17
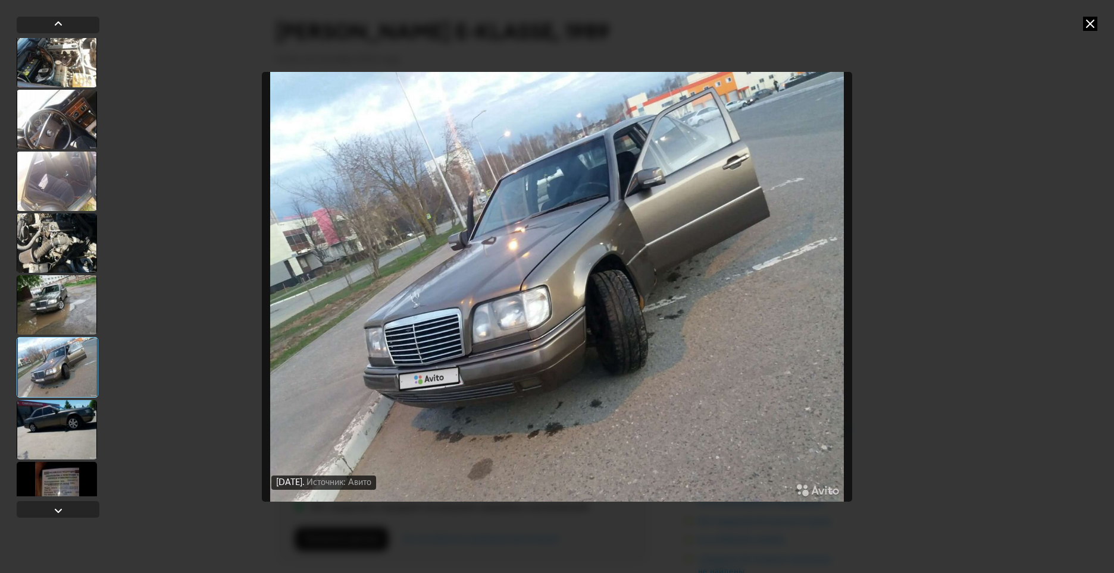
click at [165, 388] on div "3 октября 2025 года Источник: Авито 3 октября 2025 года Источник: Авито 3 октяб…" at bounding box center [557, 286] width 1114 height 573
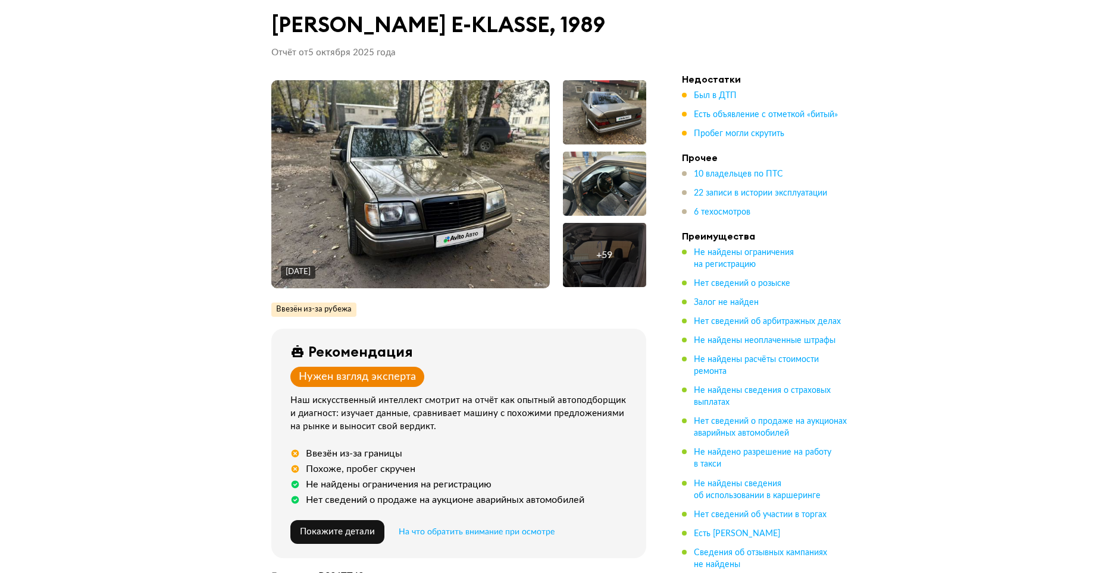
scroll to position [11, 0]
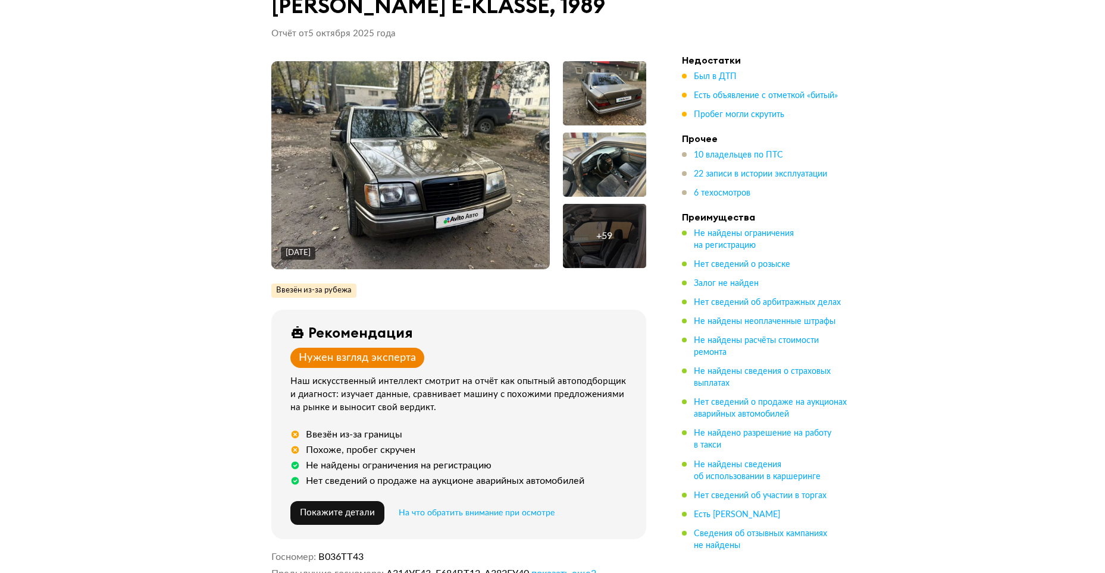
drag, startPoint x: 874, startPoint y: 181, endPoint x: 860, endPoint y: 193, distance: 18.5
